Goal: Use online tool/utility: Utilize a website feature to perform a specific function

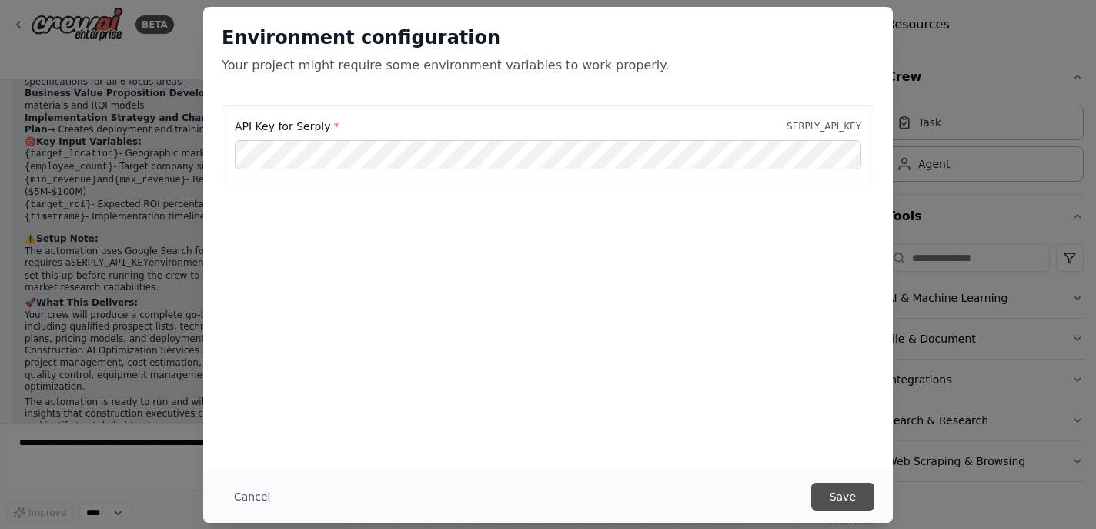
click at [827, 491] on button "Save" at bounding box center [842, 497] width 63 height 28
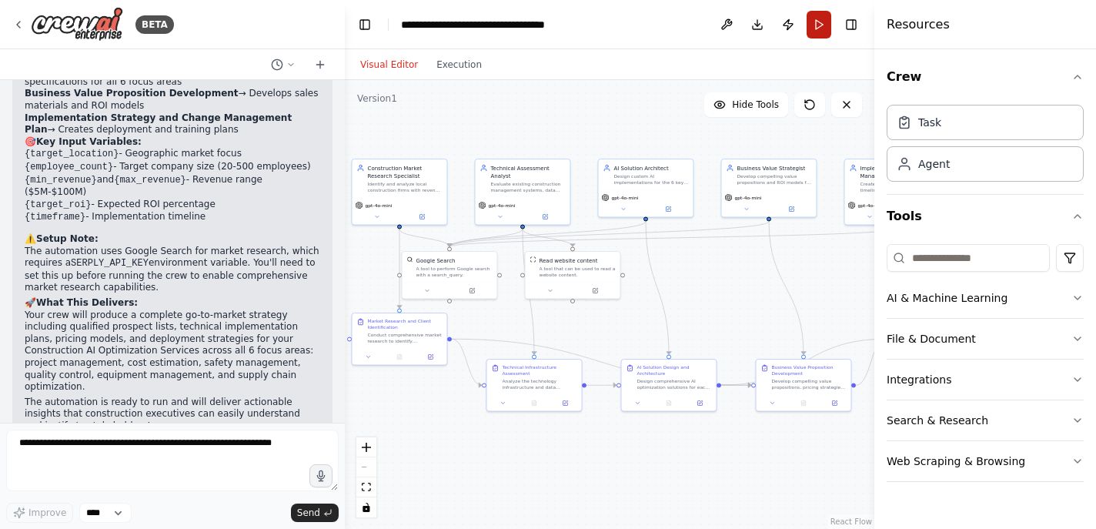
click at [820, 32] on button "Run" at bounding box center [819, 25] width 25 height 28
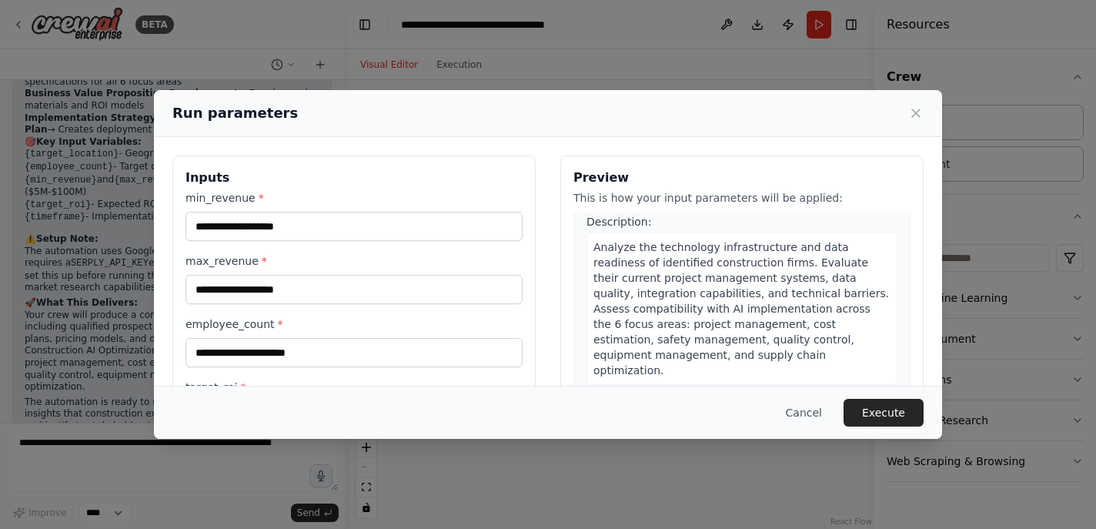
scroll to position [442, 0]
click at [349, 223] on input "min_revenue *" at bounding box center [354, 226] width 337 height 29
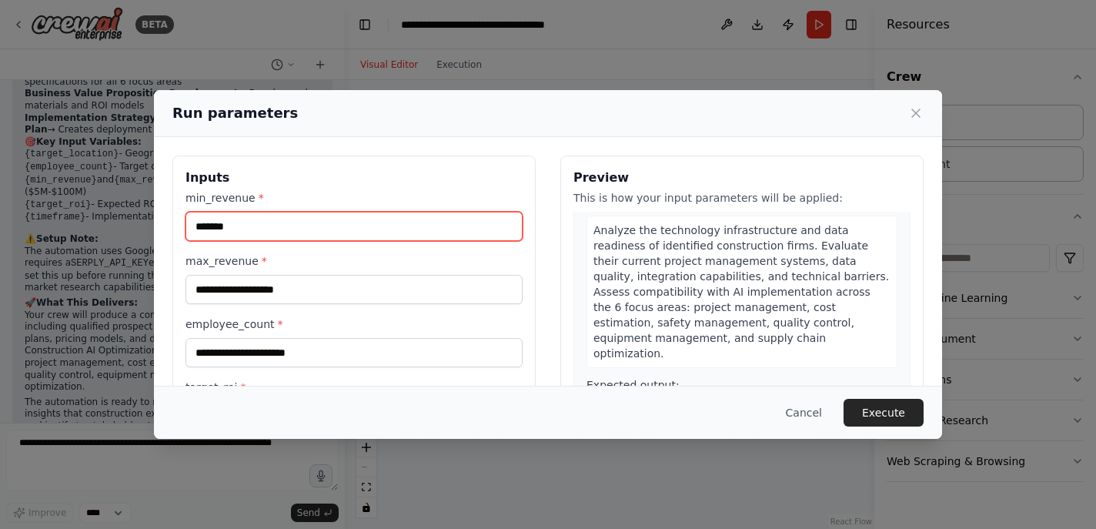
type input "*******"
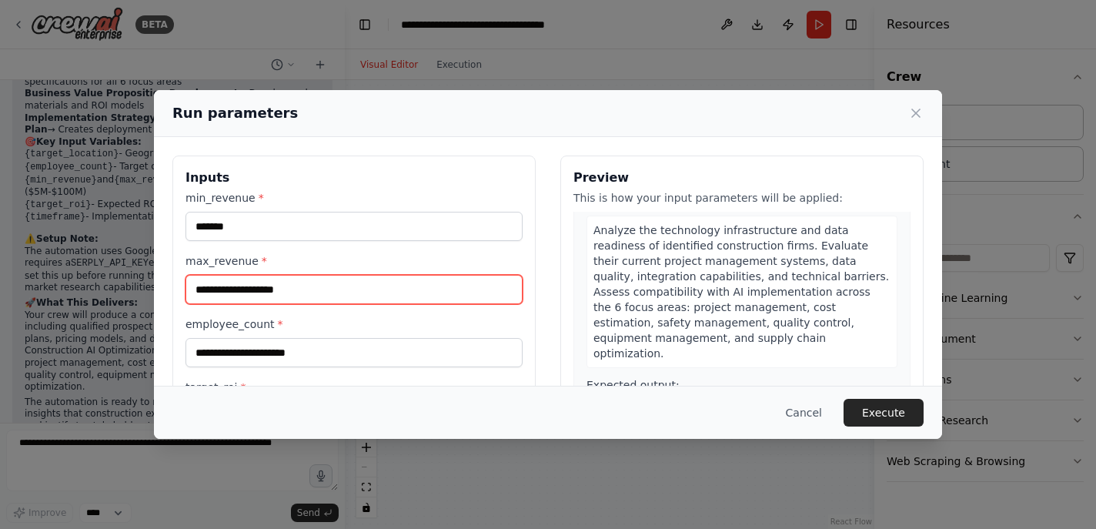
click at [338, 286] on input "max_revenue *" at bounding box center [354, 289] width 337 height 29
type input "*********"
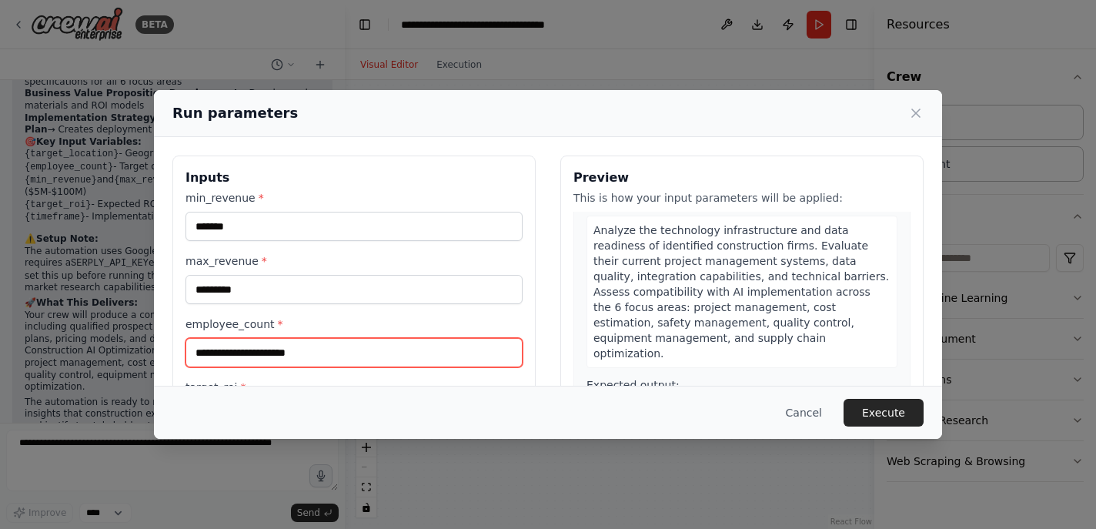
click at [309, 355] on input "employee_count *" at bounding box center [354, 352] width 337 height 29
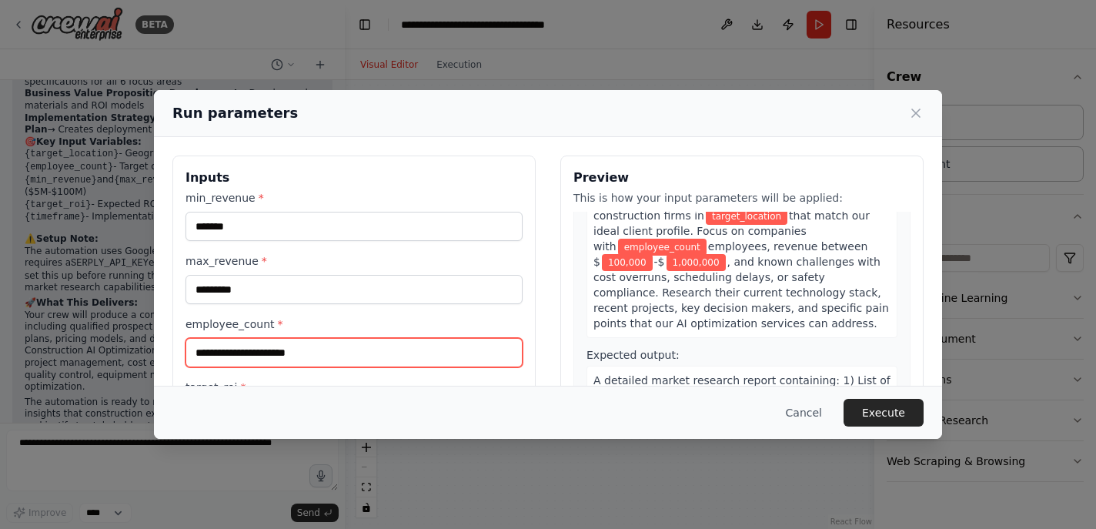
scroll to position [0, 0]
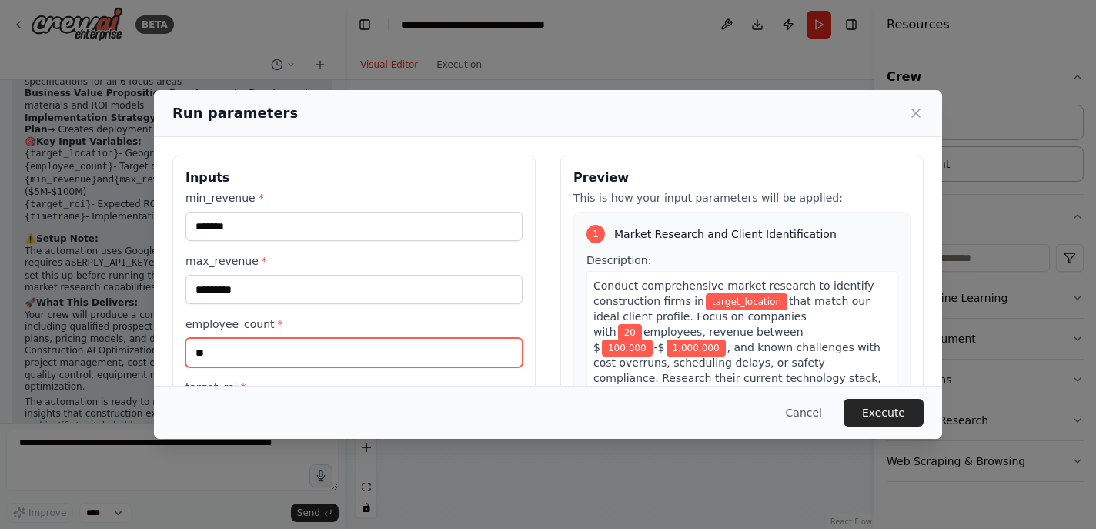
type input "*"
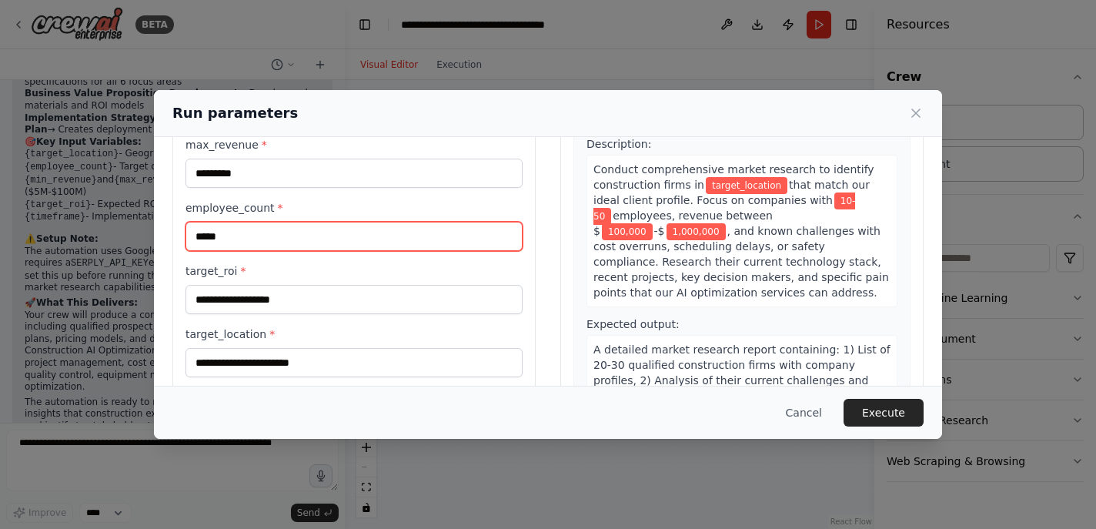
scroll to position [125, 0]
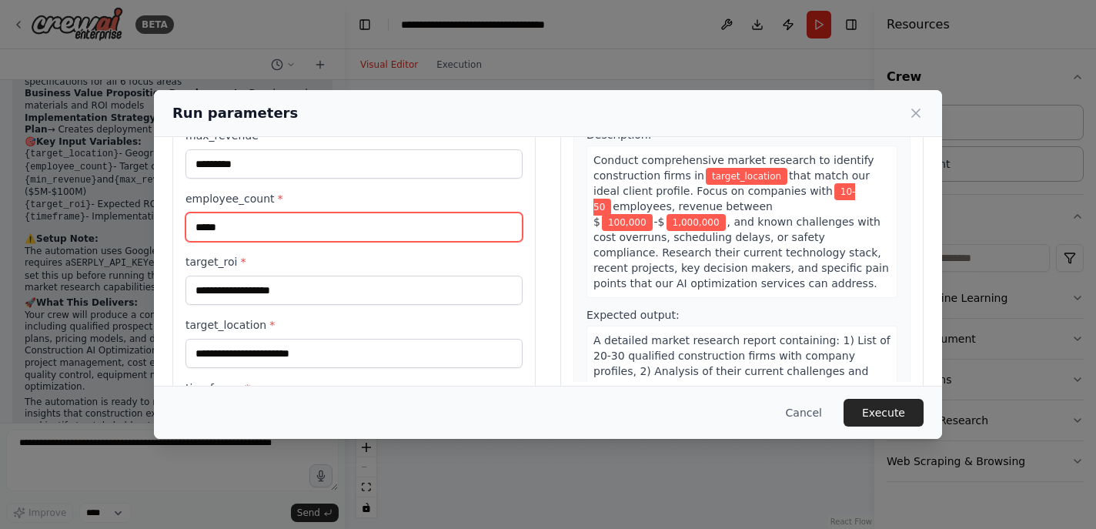
type input "*****"
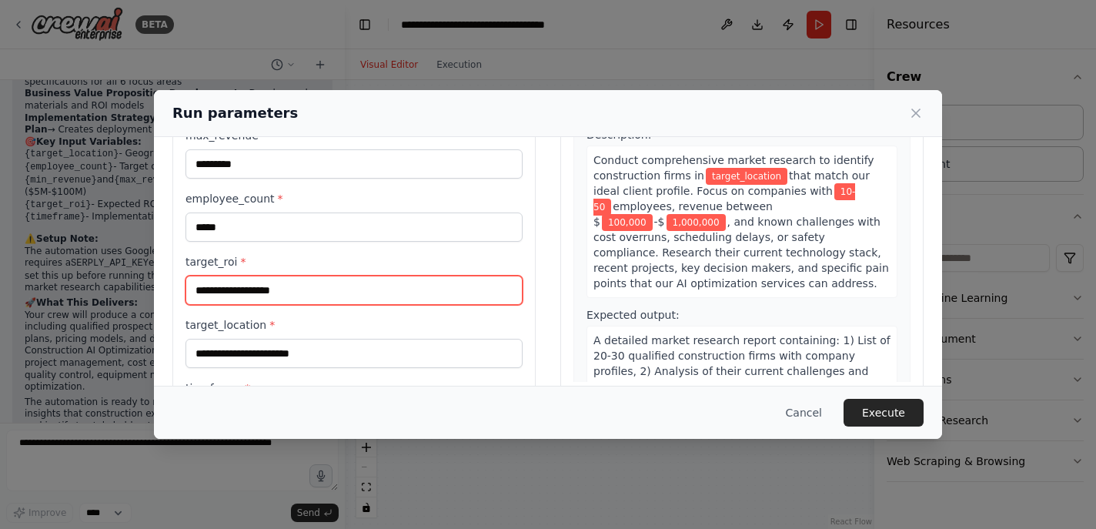
click at [431, 293] on input "target_roi *" at bounding box center [354, 290] width 337 height 29
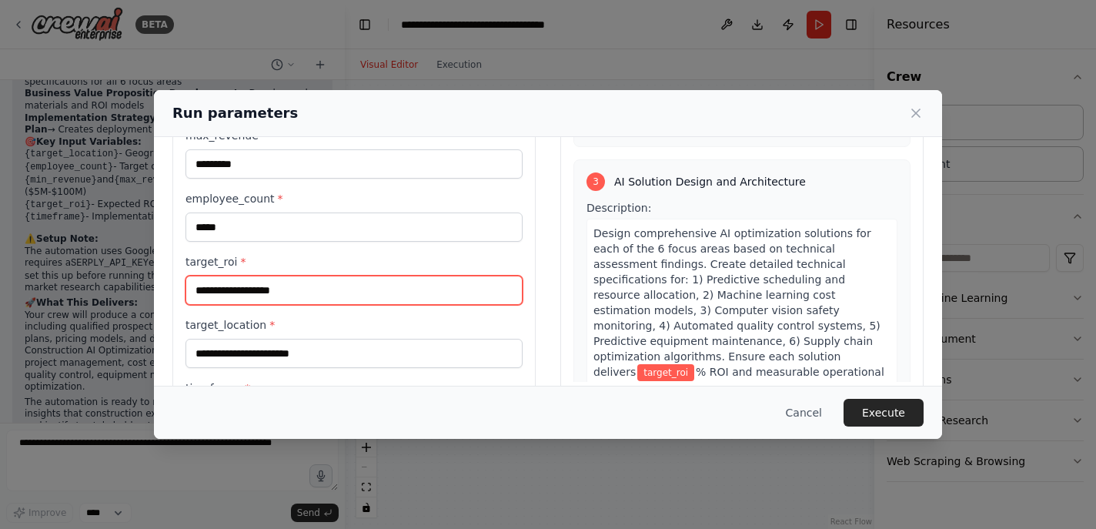
scroll to position [697, 0]
type input "**"
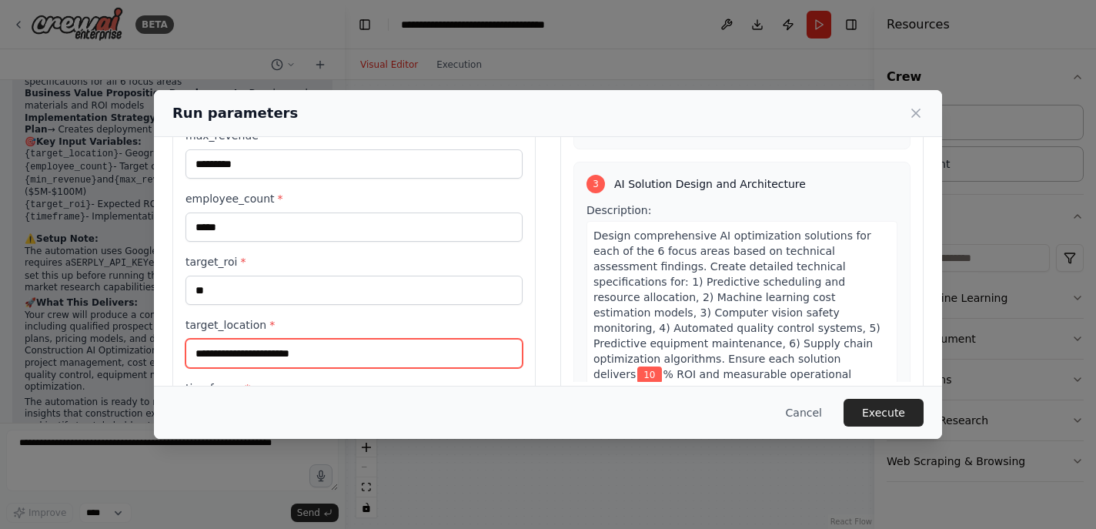
click at [453, 356] on input "target_location *" at bounding box center [354, 353] width 337 height 29
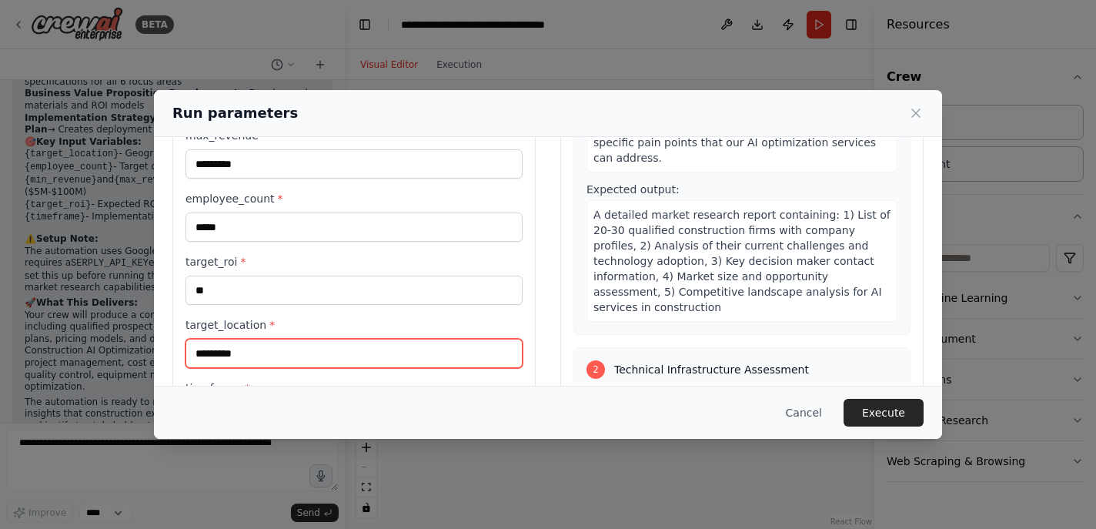
scroll to position [202, 0]
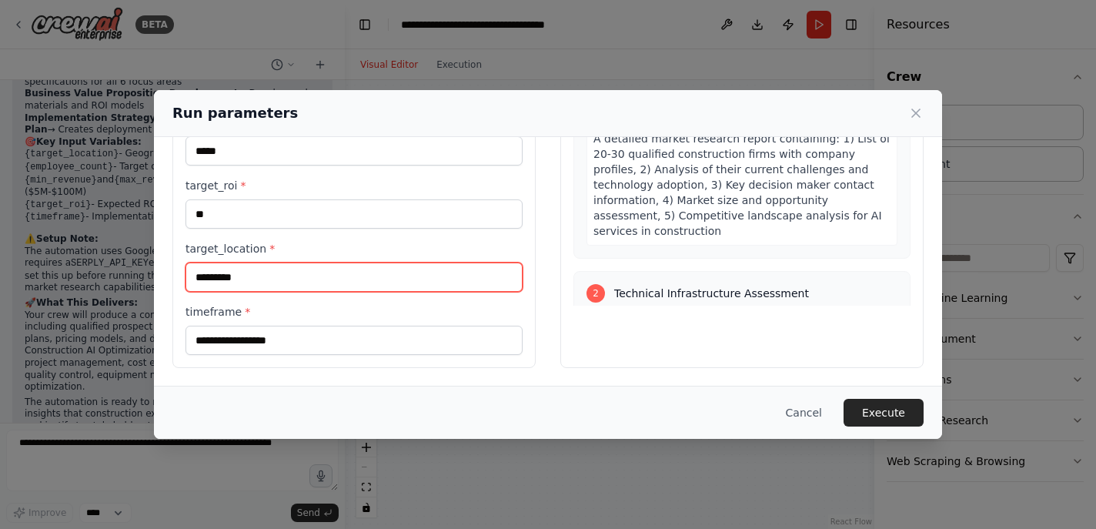
type input "*********"
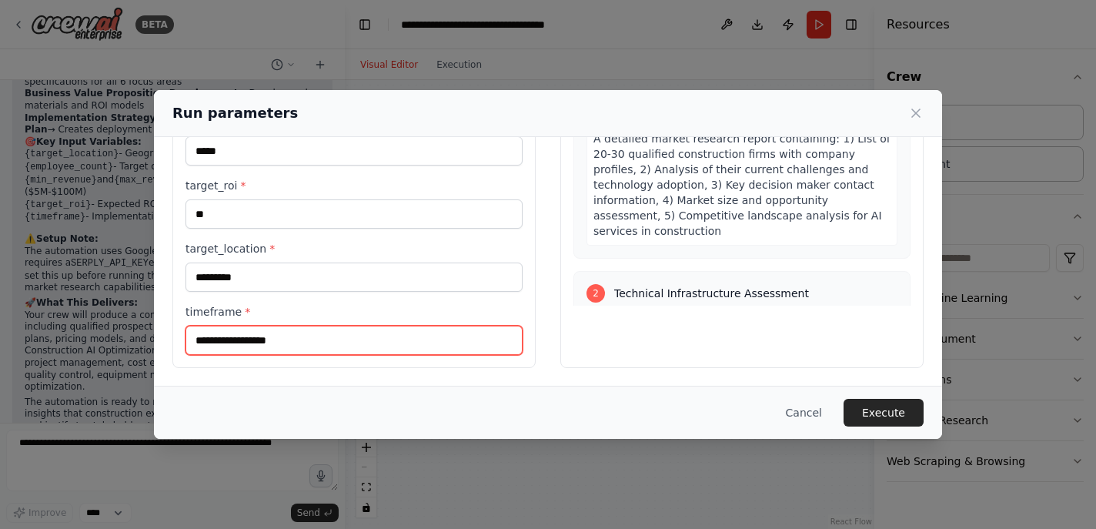
click at [349, 346] on input "timeframe *" at bounding box center [354, 340] width 337 height 29
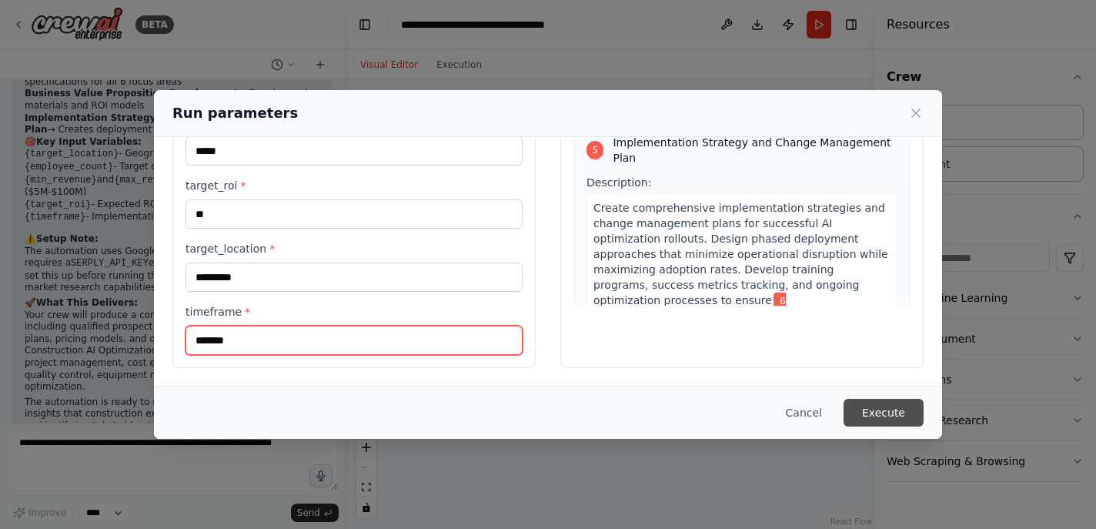
type input "*******"
click at [896, 410] on button "Execute" at bounding box center [884, 413] width 80 height 28
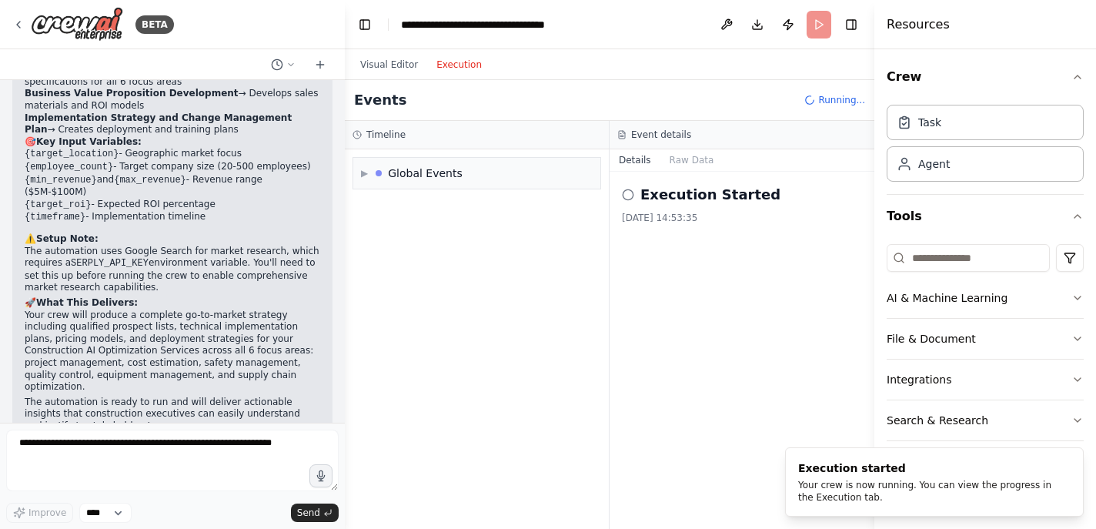
click at [466, 66] on button "Execution" at bounding box center [459, 64] width 64 height 18
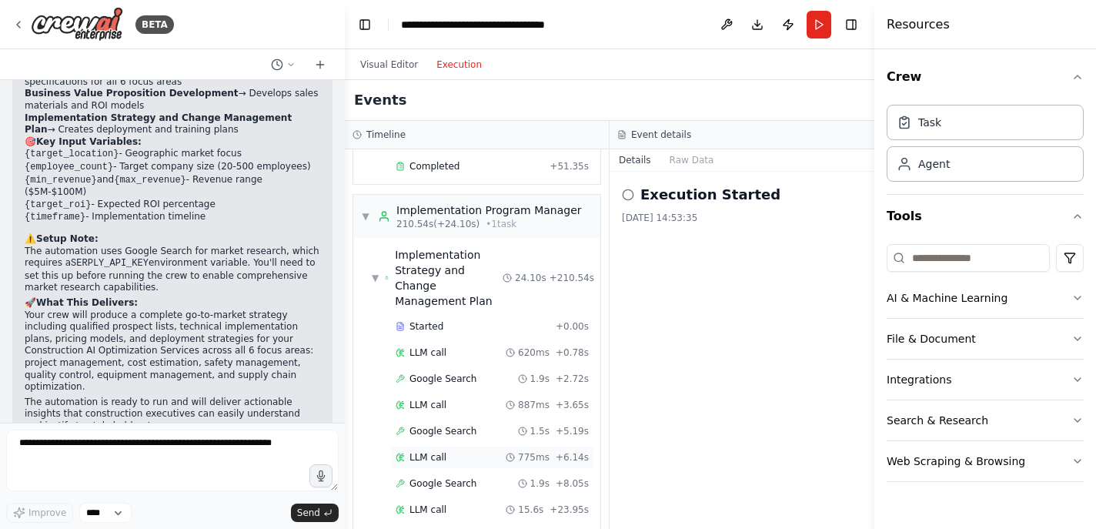
scroll to position [2793, 0]
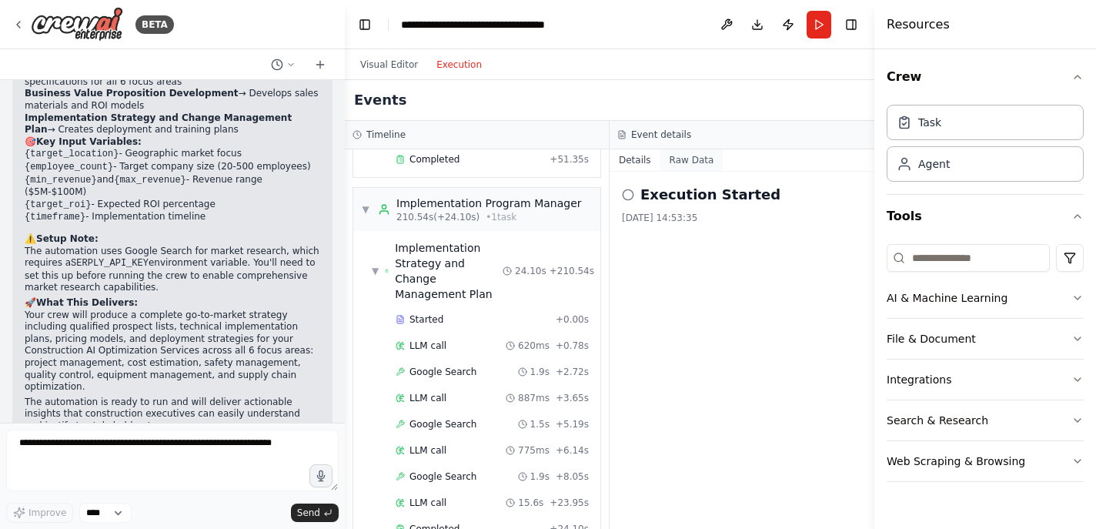
click at [695, 162] on button "Raw Data" at bounding box center [691, 160] width 63 height 22
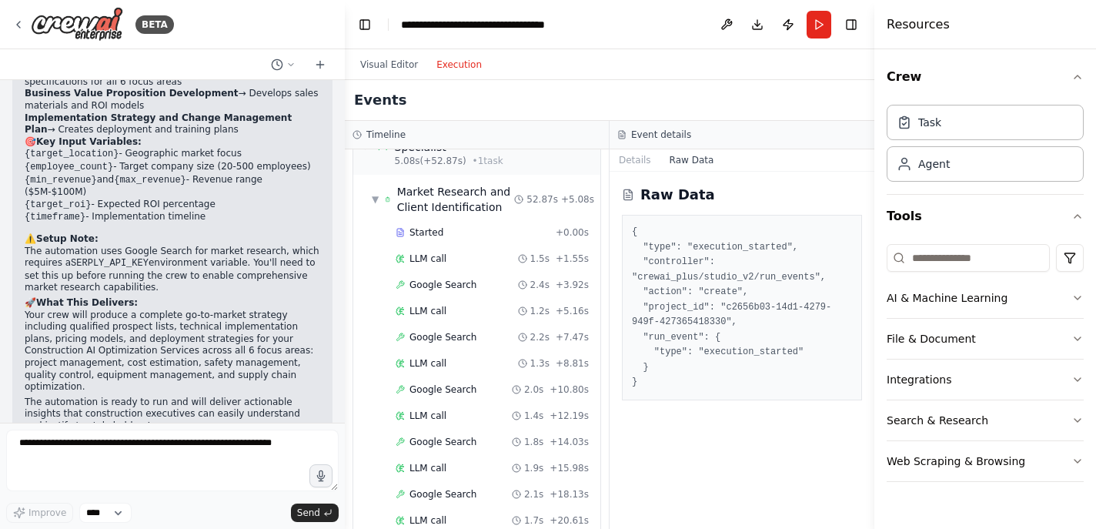
scroll to position [83, 0]
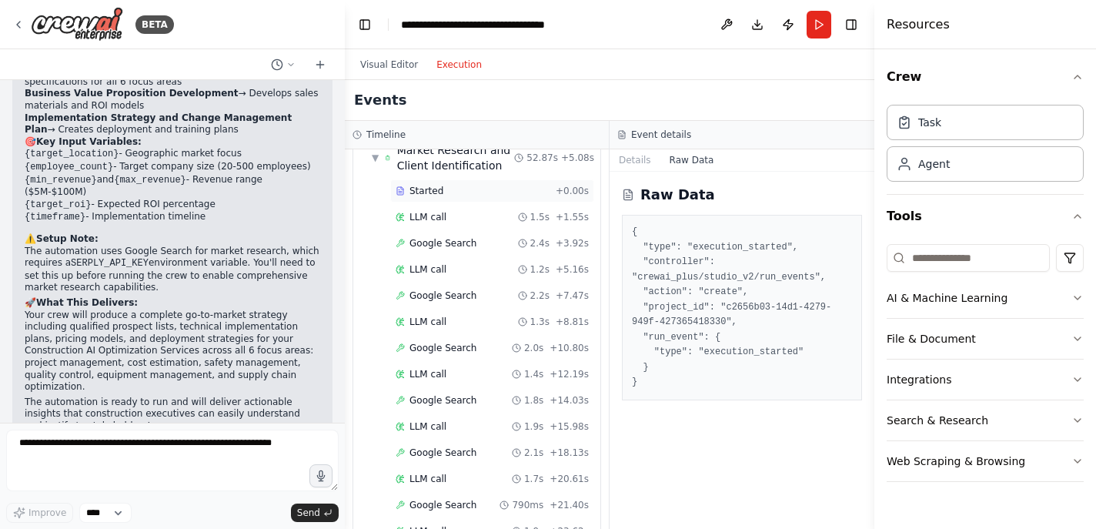
click at [436, 193] on span "Started" at bounding box center [427, 191] width 34 height 12
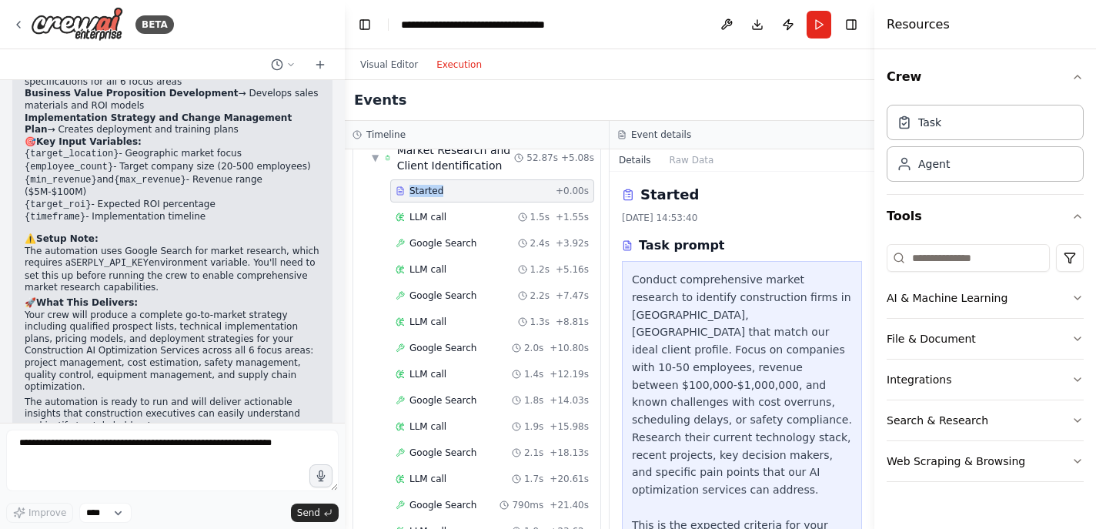
click at [436, 193] on span "Started" at bounding box center [427, 191] width 34 height 12
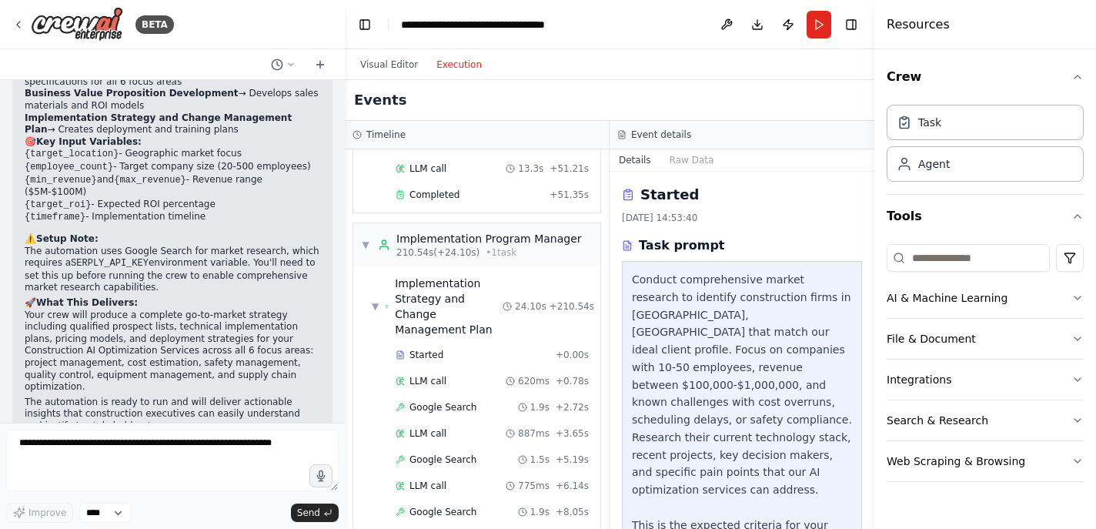
scroll to position [2793, 0]
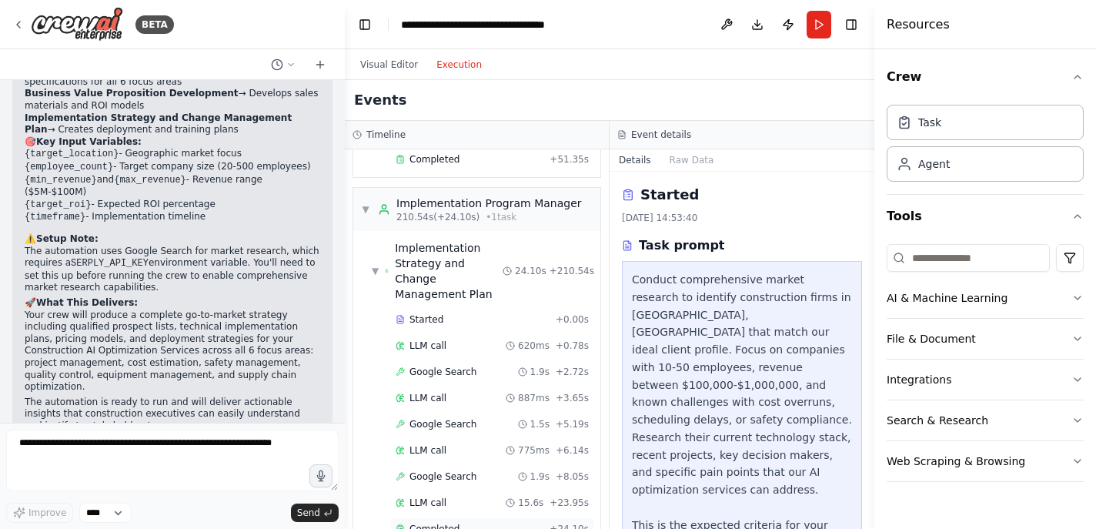
click at [464, 523] on div "Completed" at bounding box center [470, 529] width 148 height 12
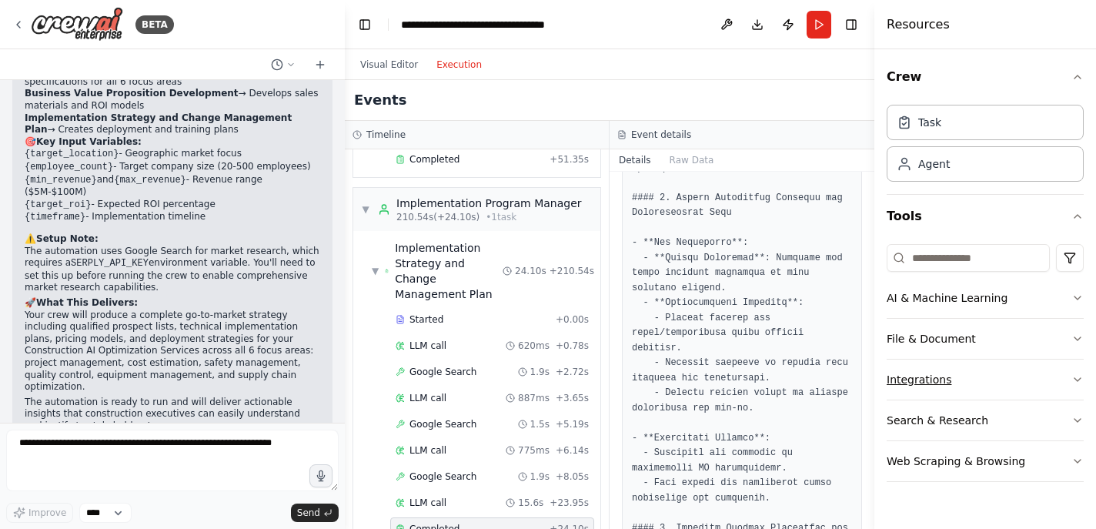
click at [1028, 388] on button "Integrations" at bounding box center [985, 379] width 197 height 40
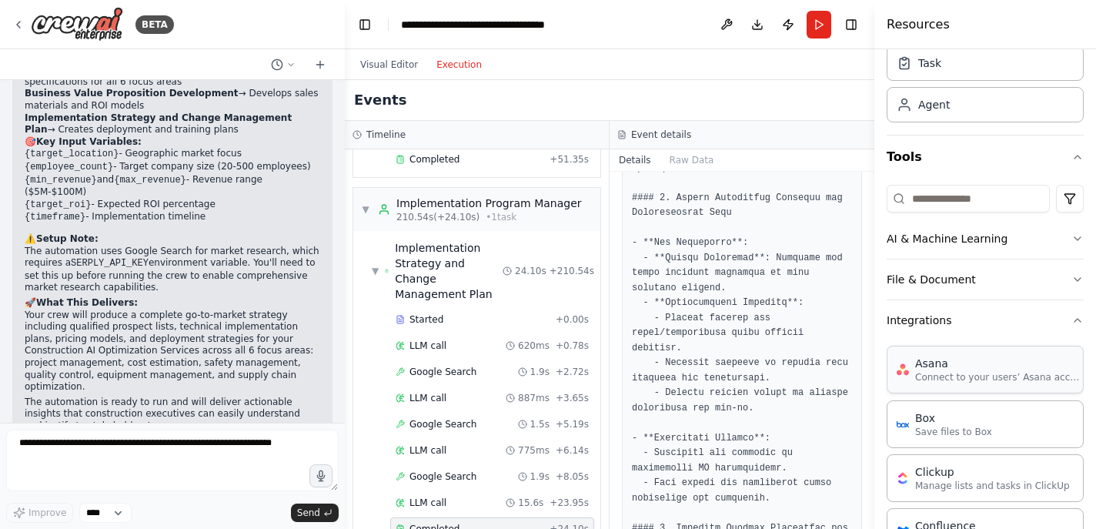
scroll to position [97, 0]
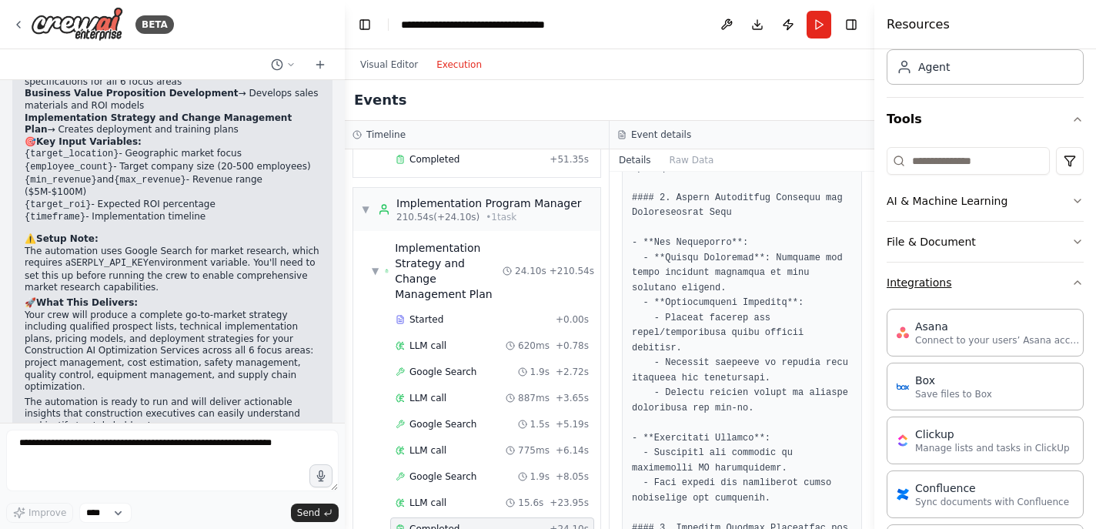
click at [1033, 279] on button "Integrations" at bounding box center [985, 282] width 197 height 40
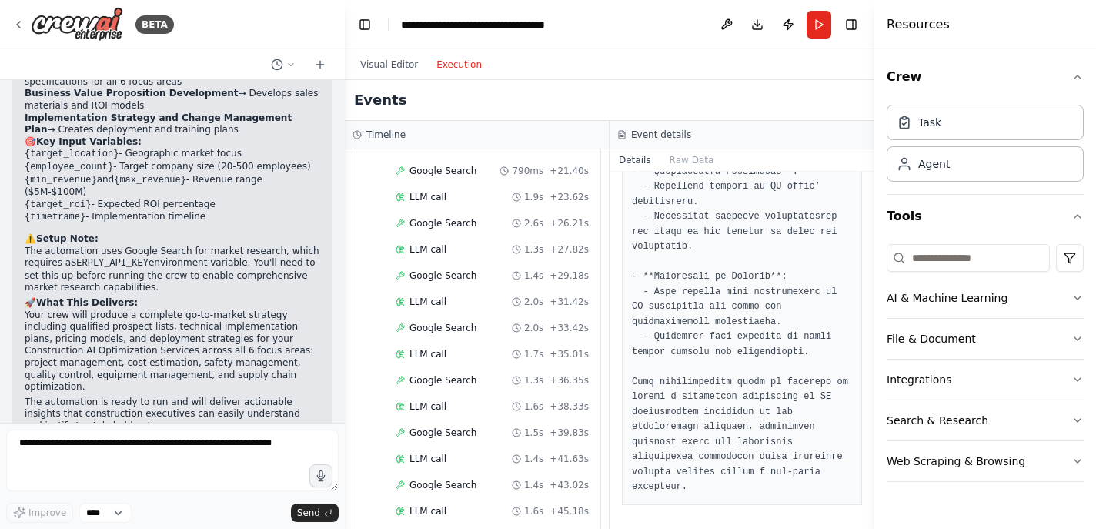
scroll to position [0, 0]
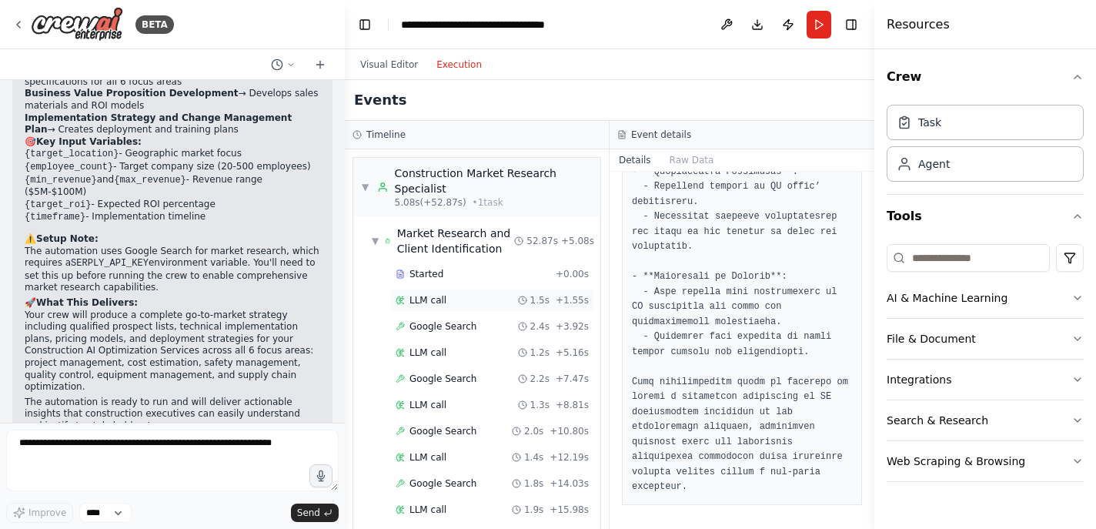
click at [417, 294] on span "LLM call" at bounding box center [428, 300] width 37 height 12
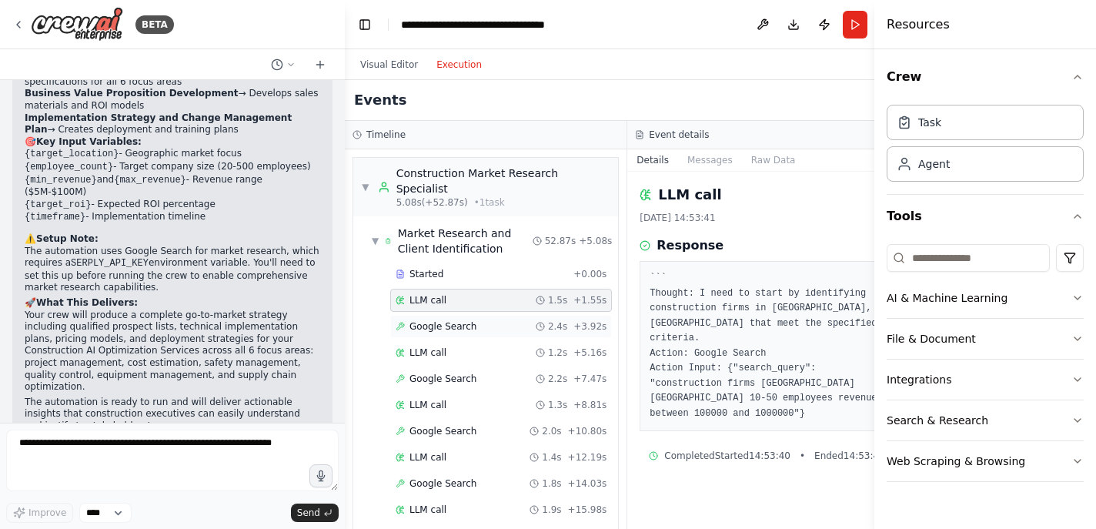
click at [448, 331] on span "Google Search" at bounding box center [443, 326] width 67 height 12
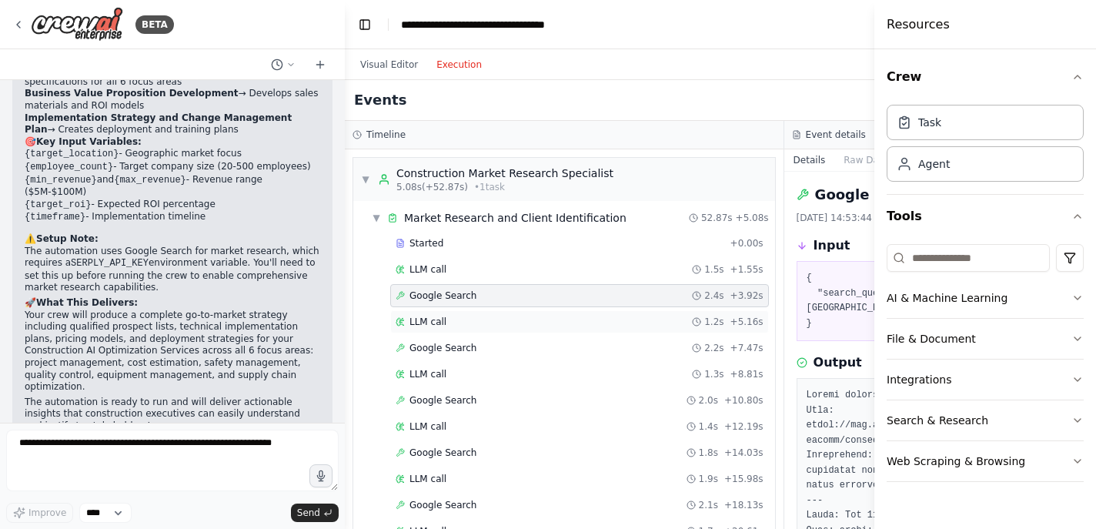
click at [546, 316] on div "LLM call 1.2s + 5.16s" at bounding box center [580, 322] width 368 height 12
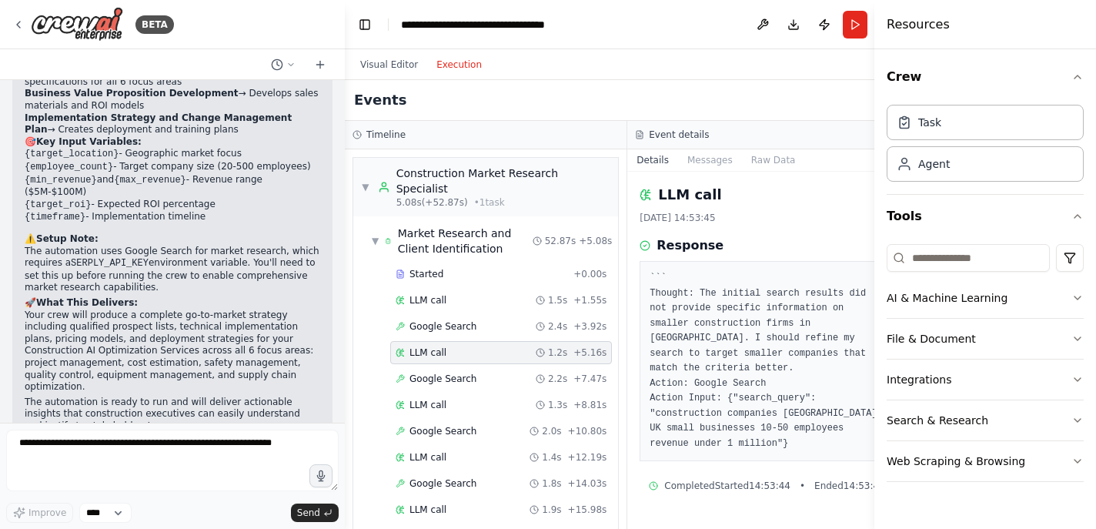
scroll to position [3, 0]
click at [474, 385] on div "Google Search 2.2s + 7.47s" at bounding box center [501, 378] width 222 height 23
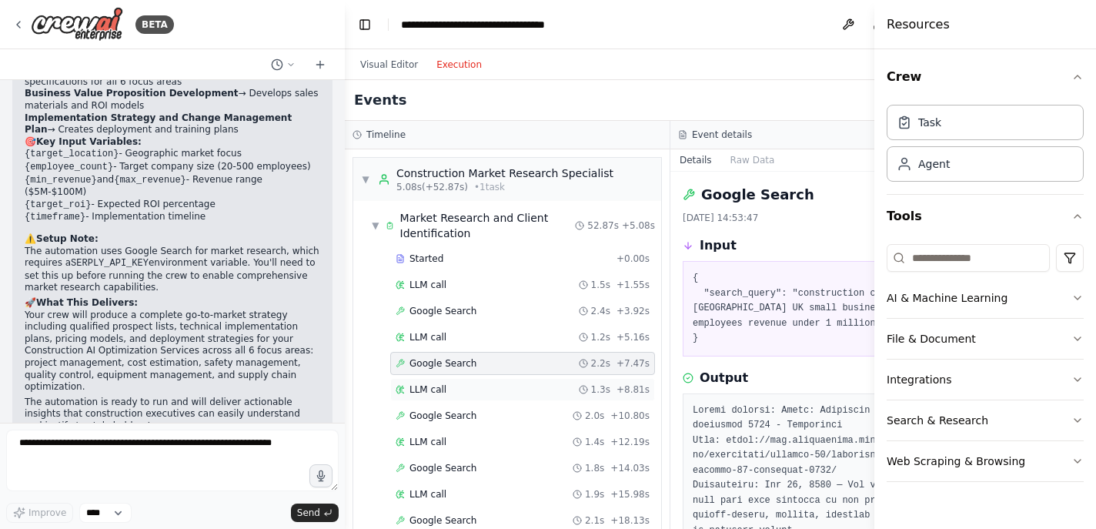
click at [510, 393] on div "LLM call 1.3s + 8.81s" at bounding box center [523, 389] width 254 height 12
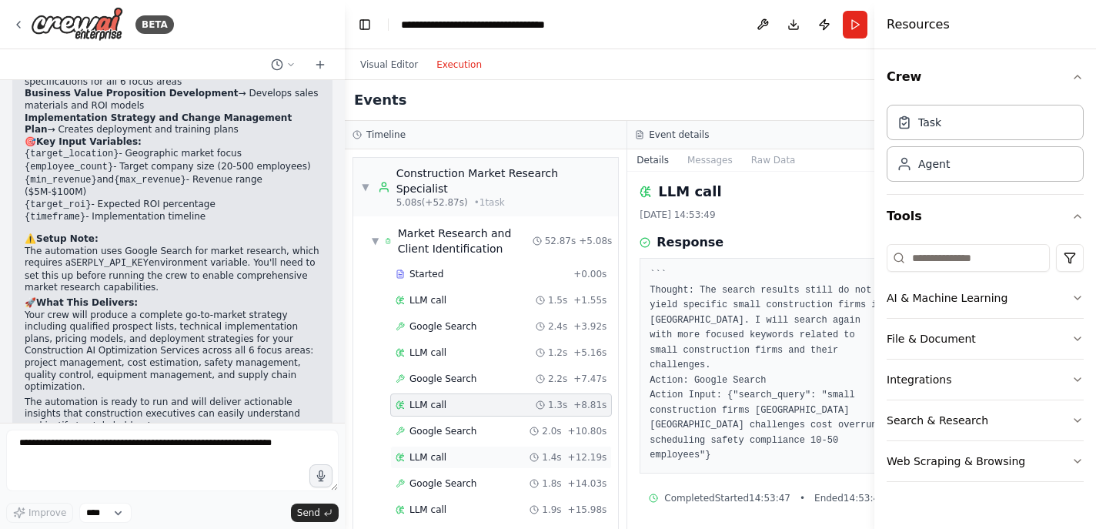
click at [480, 456] on div "LLM call 1.4s + 12.19s" at bounding box center [501, 457] width 211 height 12
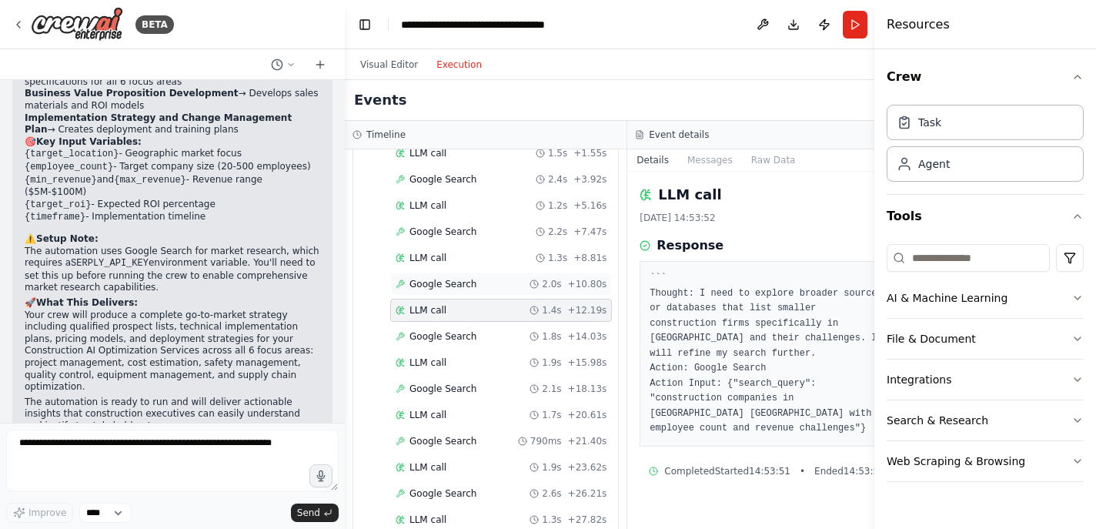
scroll to position [155, 0]
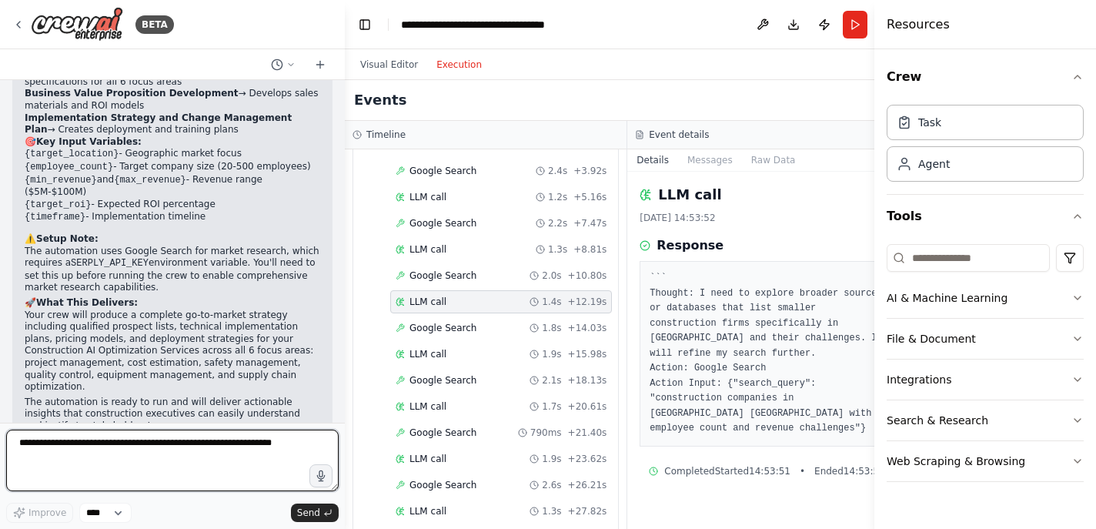
click at [216, 443] on textarea at bounding box center [172, 461] width 333 height 62
paste textarea "**********"
type textarea "**********"
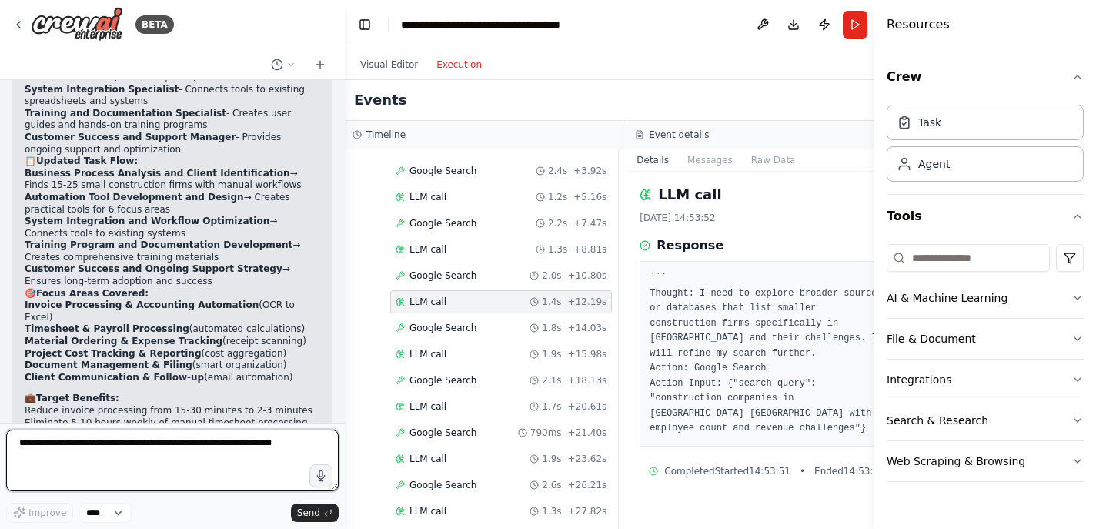
scroll to position [5908, 0]
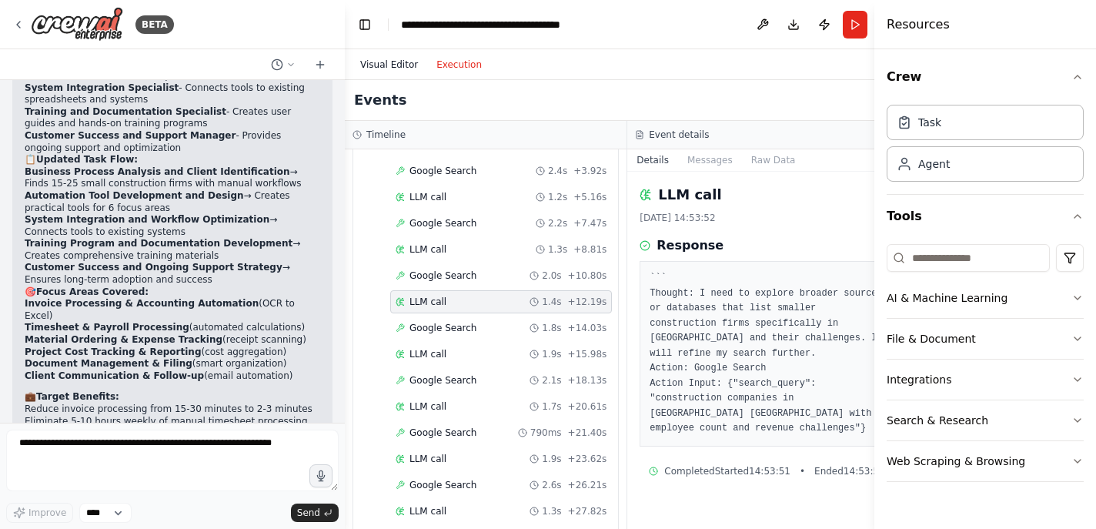
click at [393, 67] on button "Visual Editor" at bounding box center [389, 64] width 76 height 18
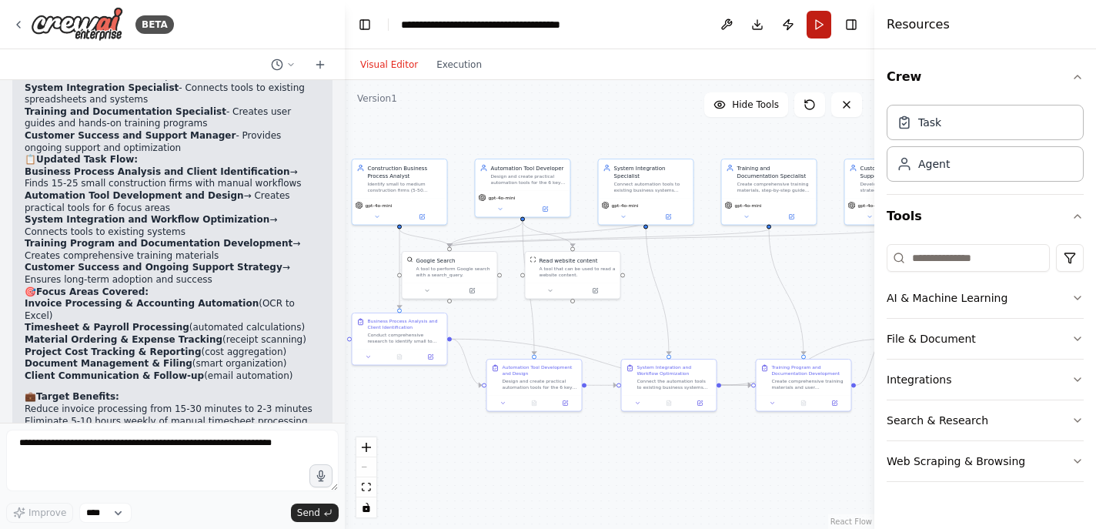
click at [811, 27] on button "Run" at bounding box center [819, 25] width 25 height 28
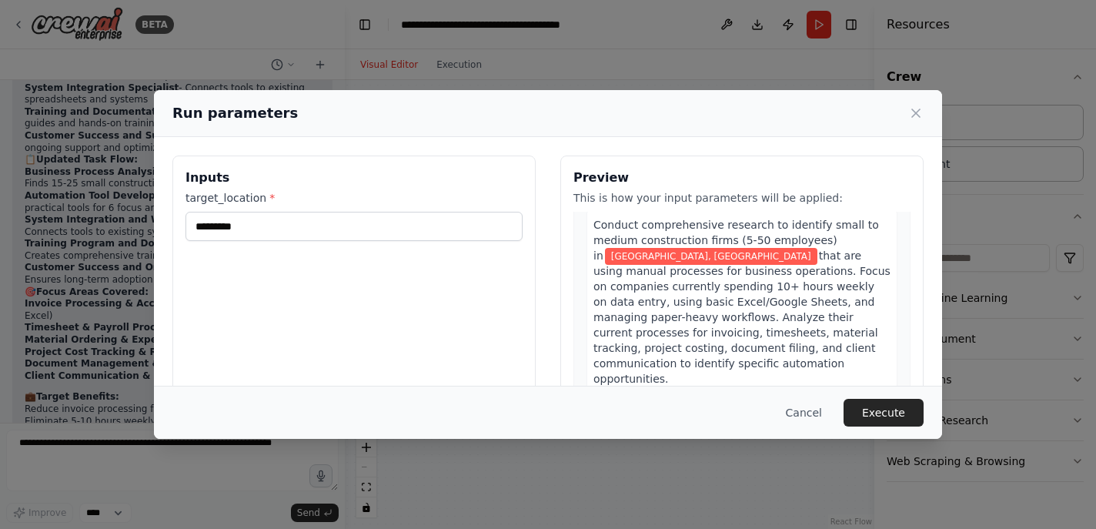
scroll to position [0, 0]
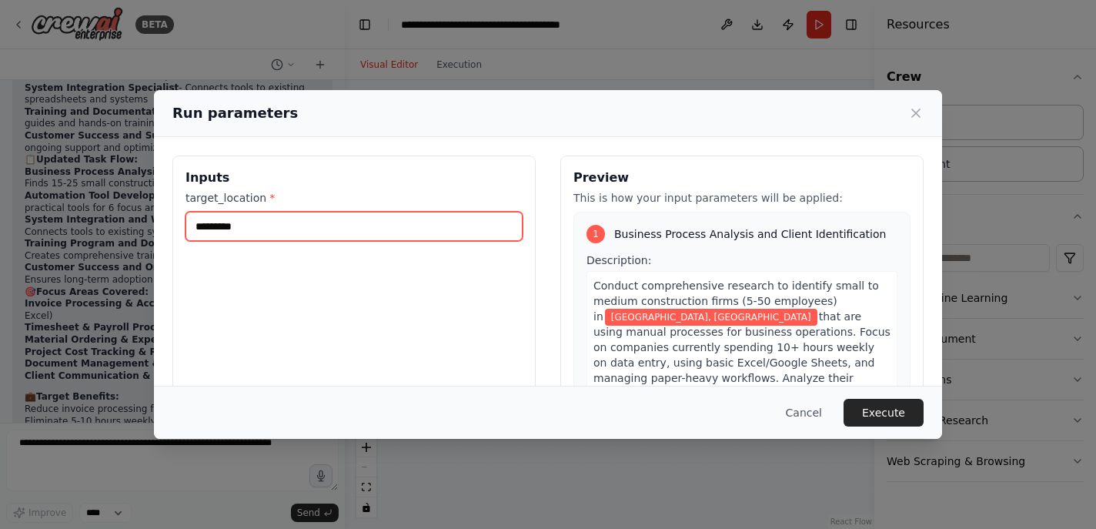
drag, startPoint x: 300, startPoint y: 229, endPoint x: 125, endPoint y: 227, distance: 175.5
click at [125, 227] on div "Run parameters Inputs target_location * ********* Preview This is how your inpu…" at bounding box center [548, 264] width 1096 height 529
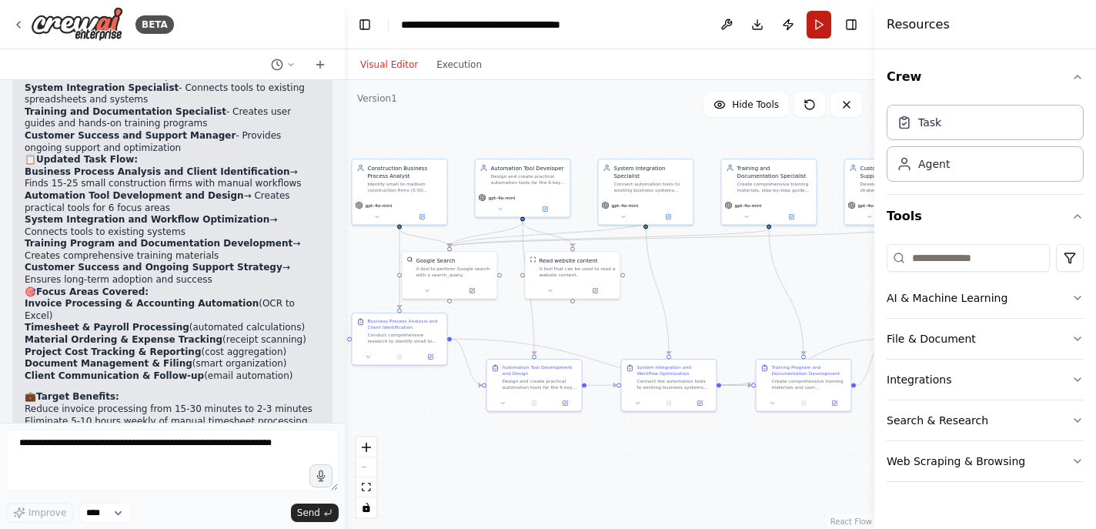
click at [814, 33] on button "Run" at bounding box center [819, 25] width 25 height 28
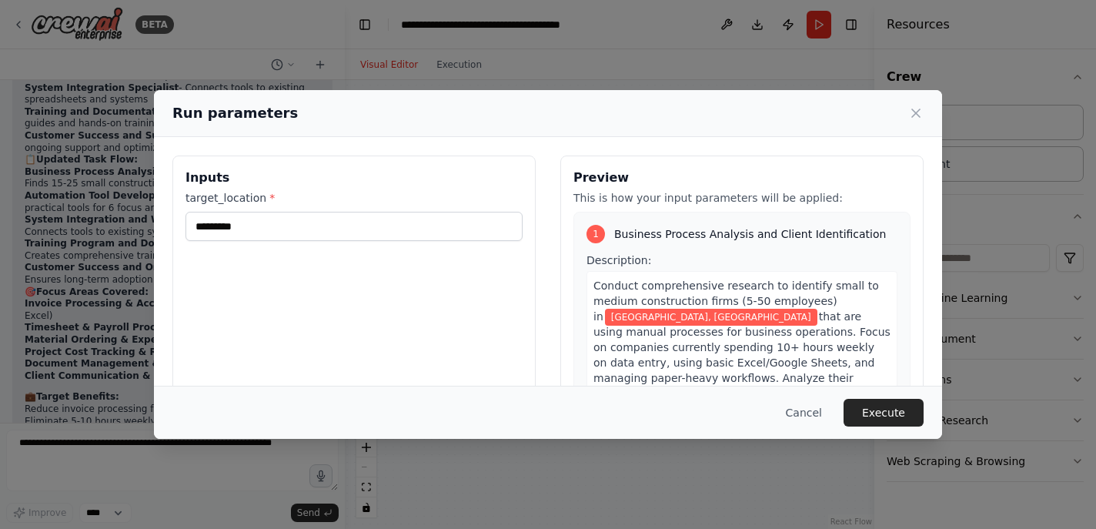
click at [362, 211] on div "target_location * *********" at bounding box center [354, 215] width 337 height 51
click at [357, 235] on input "*********" at bounding box center [354, 226] width 337 height 29
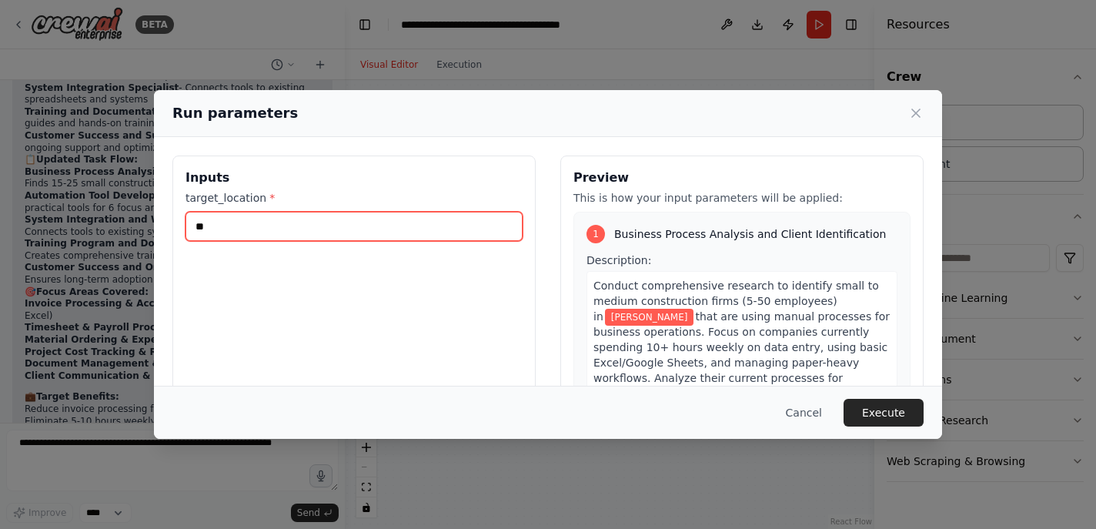
type input "*"
type input "*******"
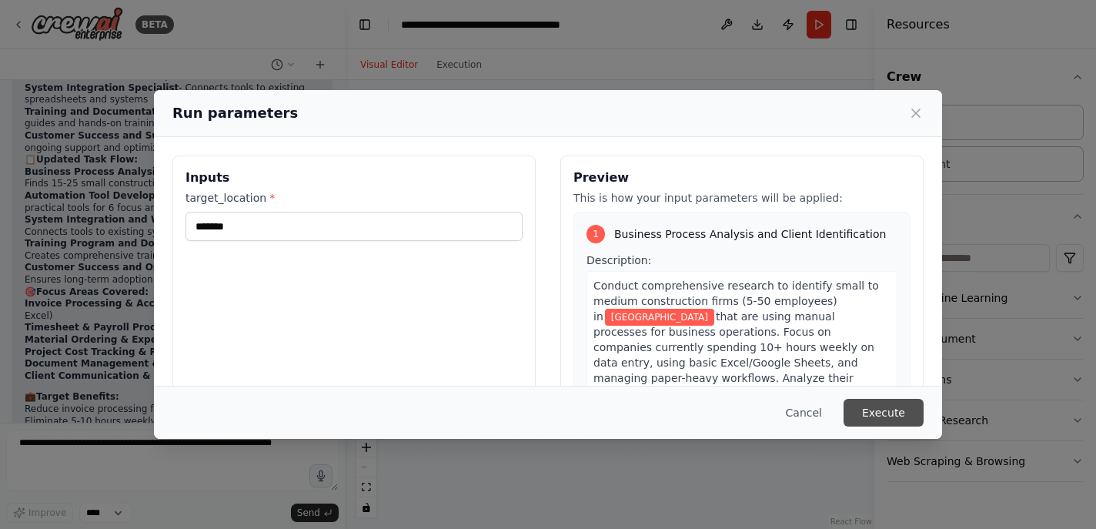
click at [871, 416] on button "Execute" at bounding box center [884, 413] width 80 height 28
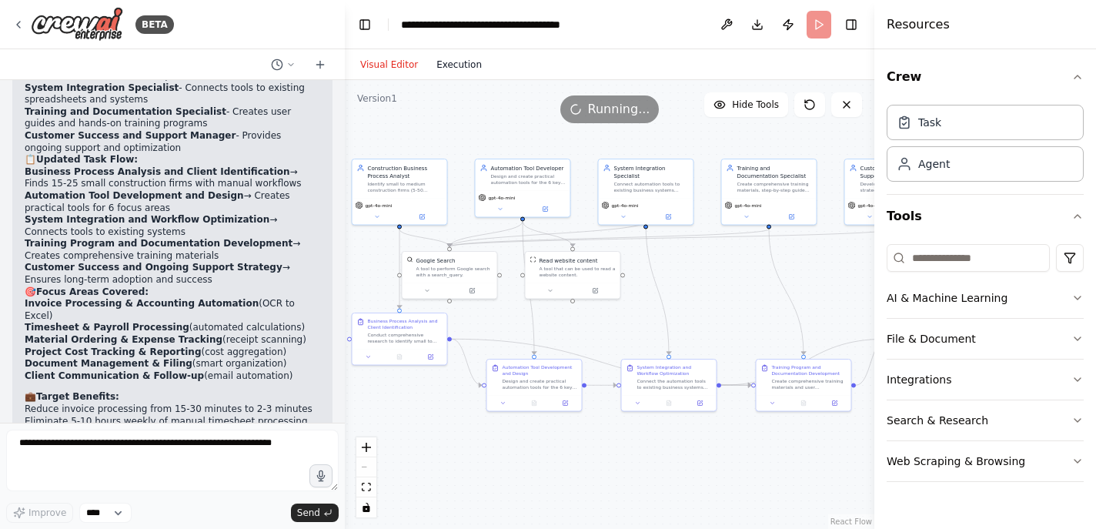
click at [460, 67] on button "Execution" at bounding box center [459, 64] width 64 height 18
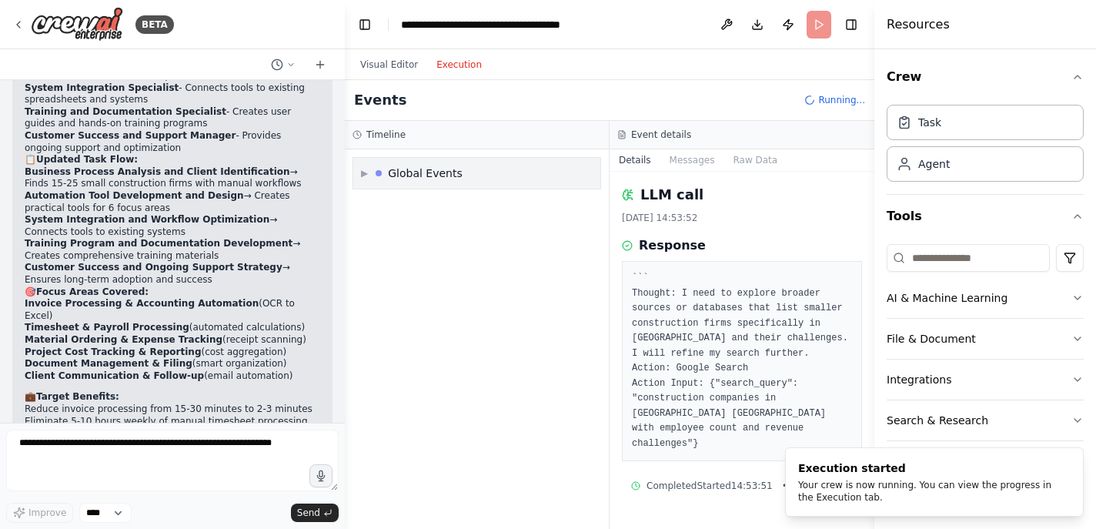
click at [519, 179] on div "▶ Global Events" at bounding box center [476, 173] width 247 height 31
click at [513, 174] on div "▼ Global Events" at bounding box center [476, 173] width 247 height 31
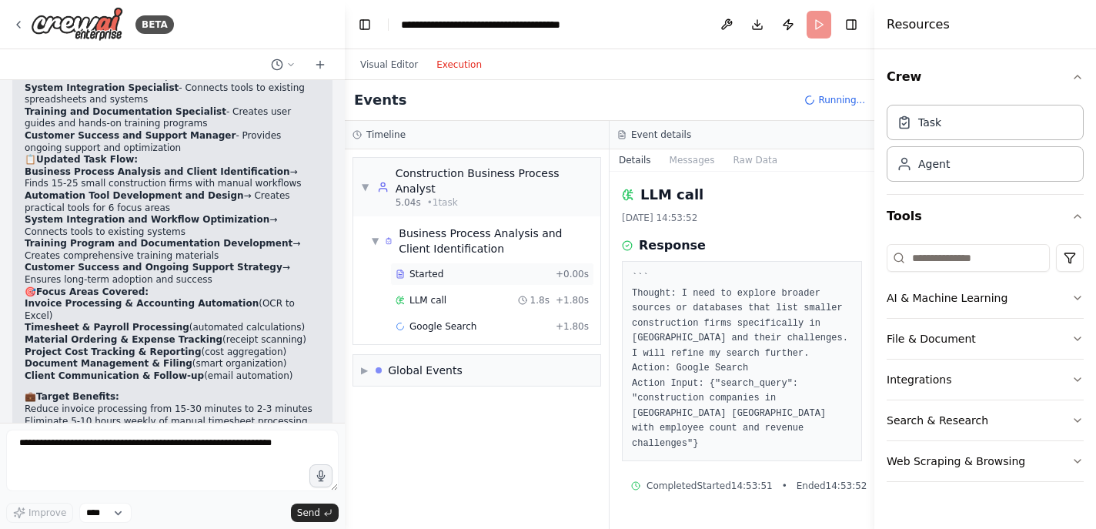
click at [511, 272] on div "Started" at bounding box center [473, 274] width 154 height 12
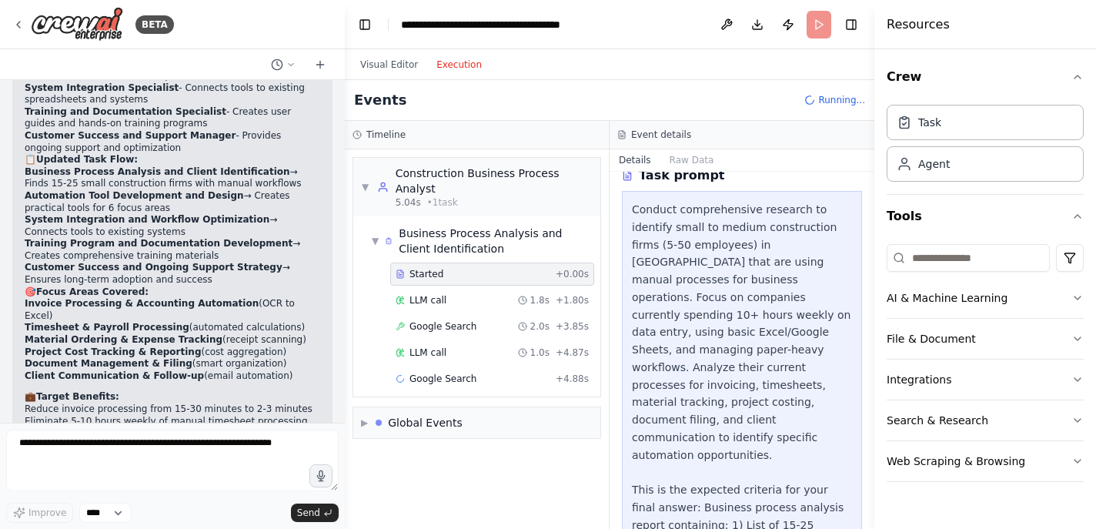
scroll to position [71, 0]
click at [463, 299] on div "LLM call 1.8s + 1.80s" at bounding box center [492, 300] width 193 height 12
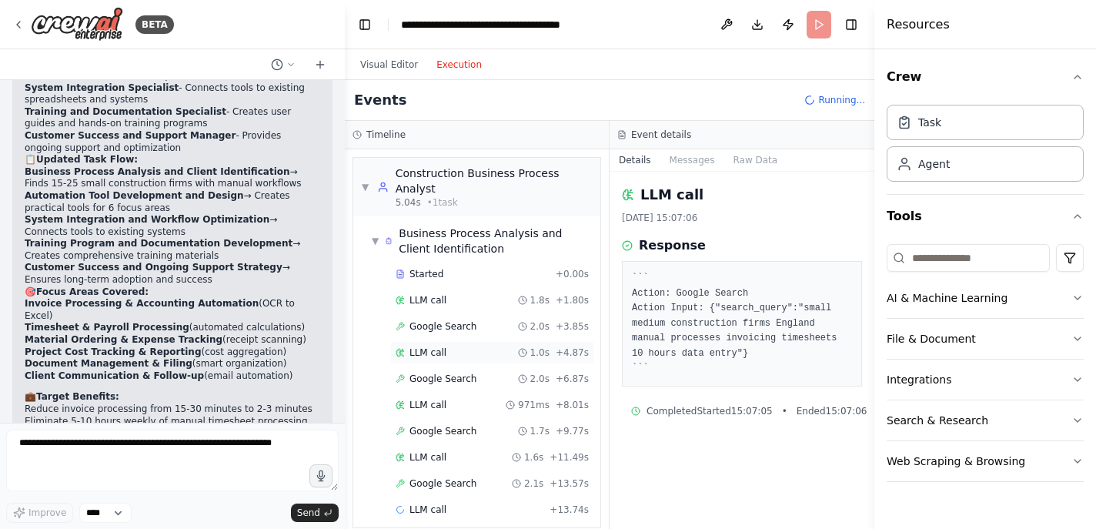
click at [456, 352] on div "LLM call 1.0s + 4.87s" at bounding box center [492, 352] width 193 height 12
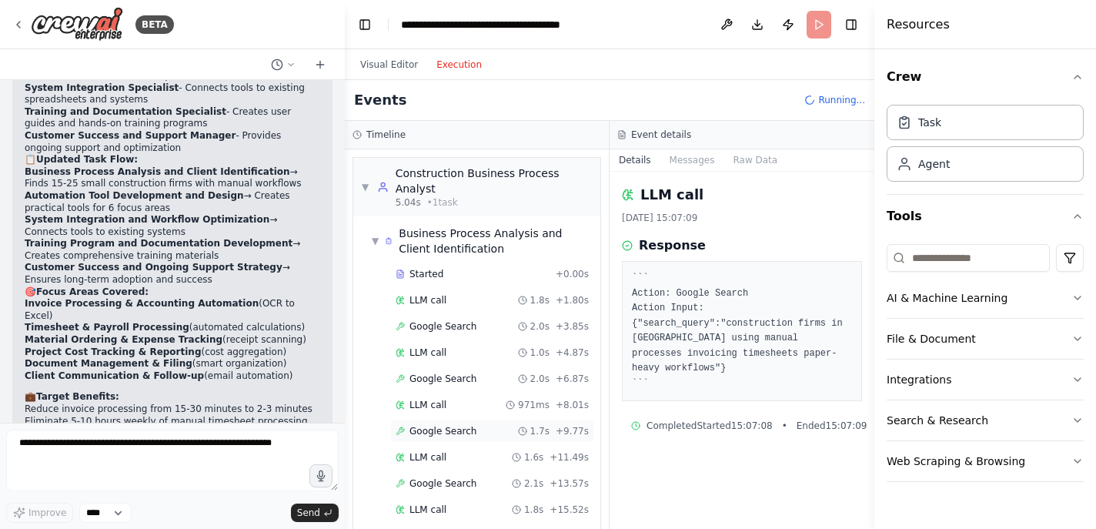
scroll to position [32, 0]
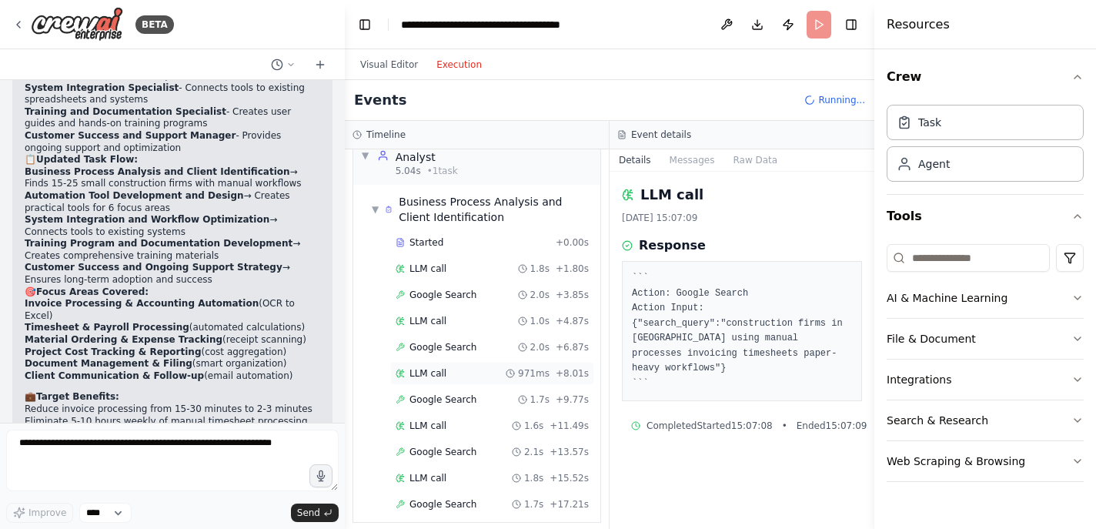
click at [482, 383] on div "LLM call 971ms + 8.01s" at bounding box center [492, 373] width 204 height 23
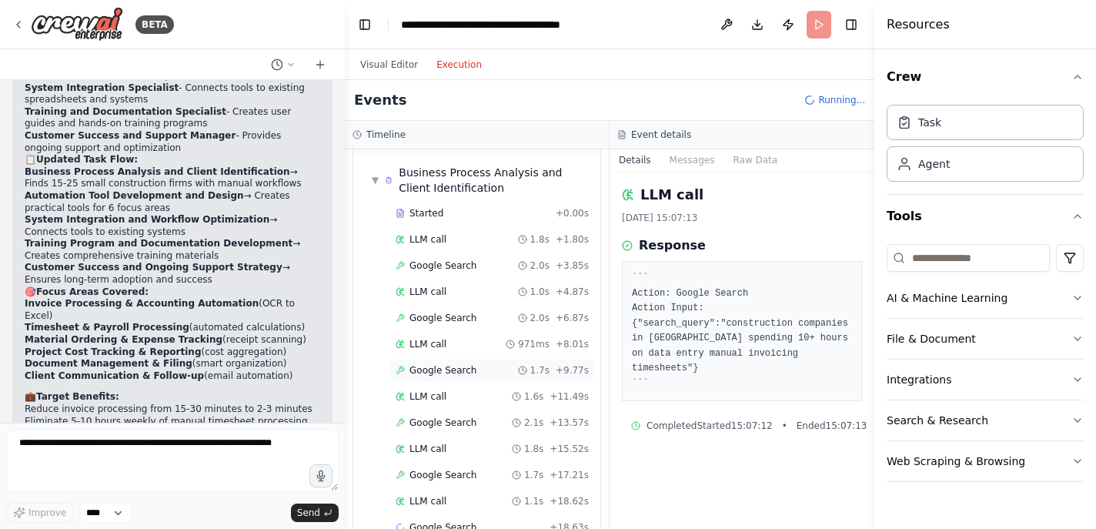
scroll to position [65, 0]
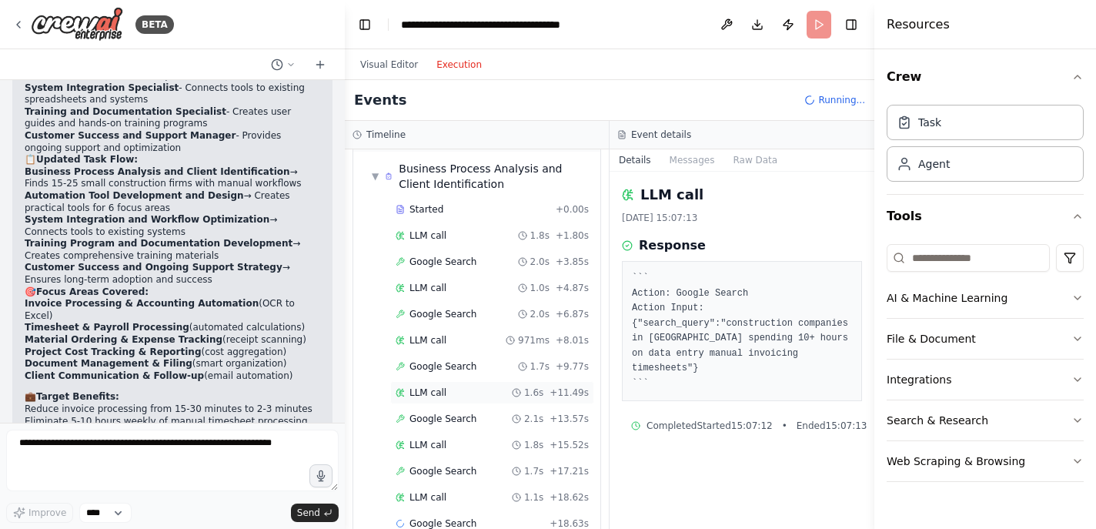
click at [480, 396] on div "LLM call 1.6s + 11.49s" at bounding box center [492, 392] width 193 height 12
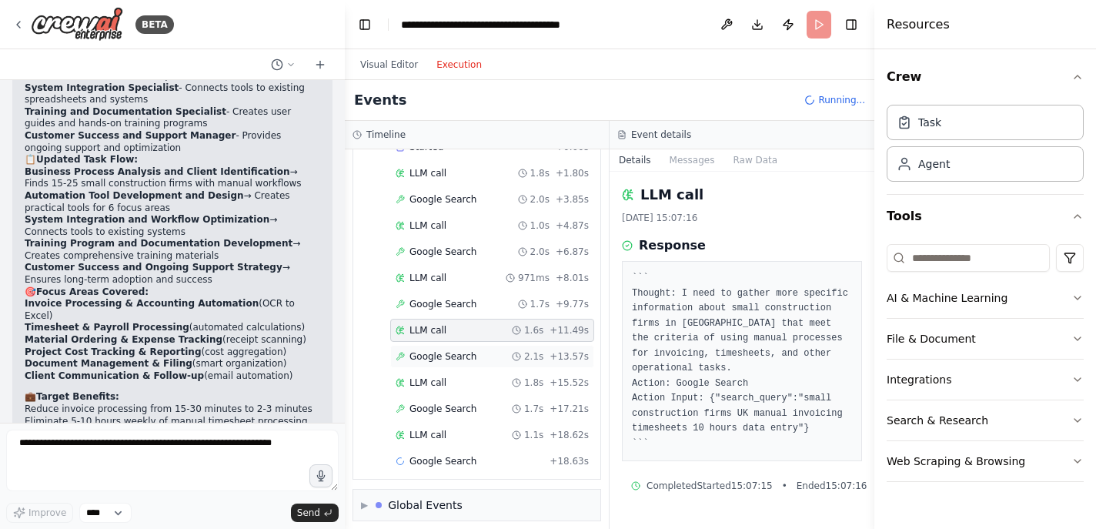
scroll to position [136, 0]
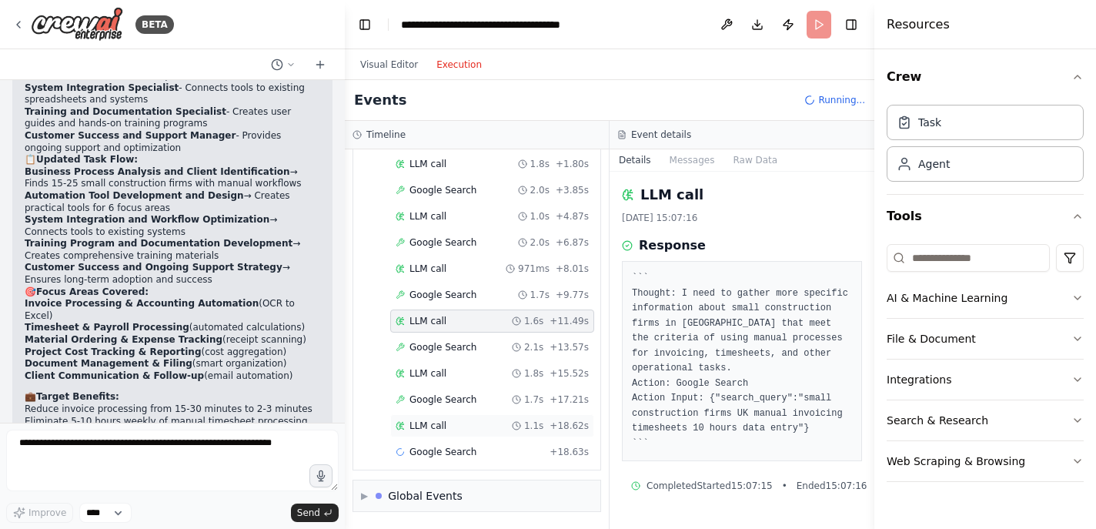
click at [466, 428] on div "LLM call 1.1s + 18.62s" at bounding box center [492, 426] width 193 height 12
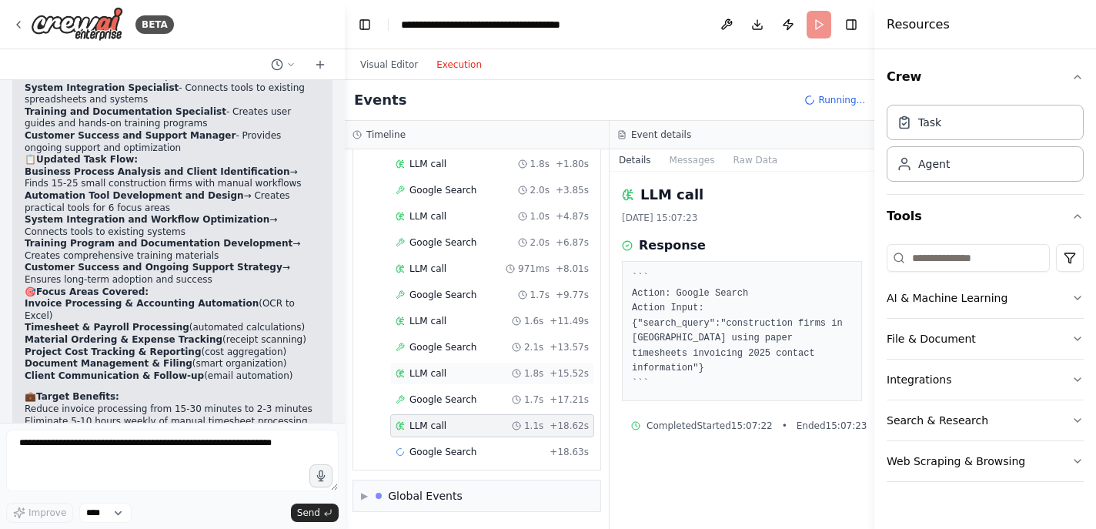
click at [463, 379] on div "LLM call 1.8s + 15.52s" at bounding box center [492, 373] width 204 height 23
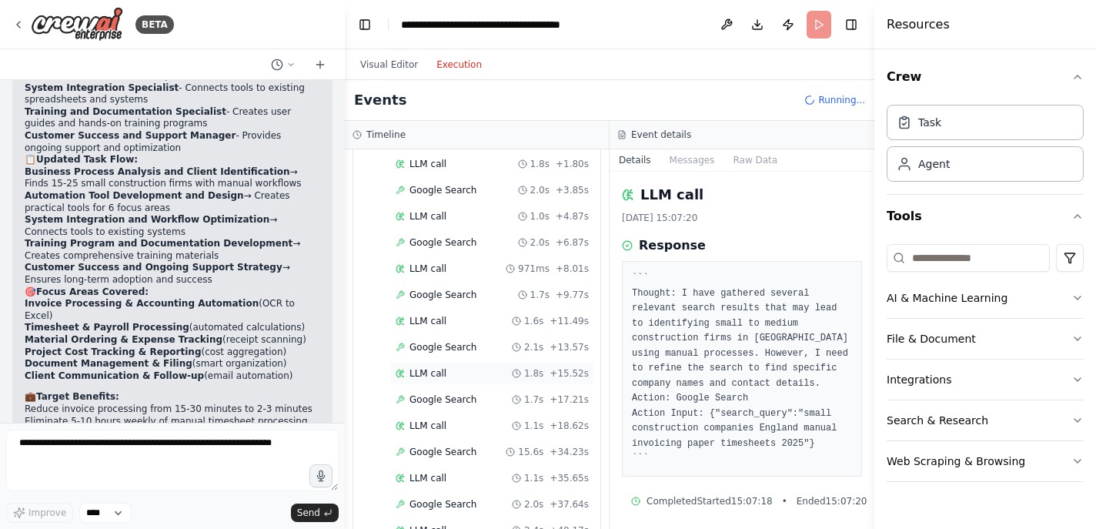
scroll to position [241, 0]
click at [456, 423] on div "LLM call 2.4s + 40.17s" at bounding box center [492, 426] width 193 height 12
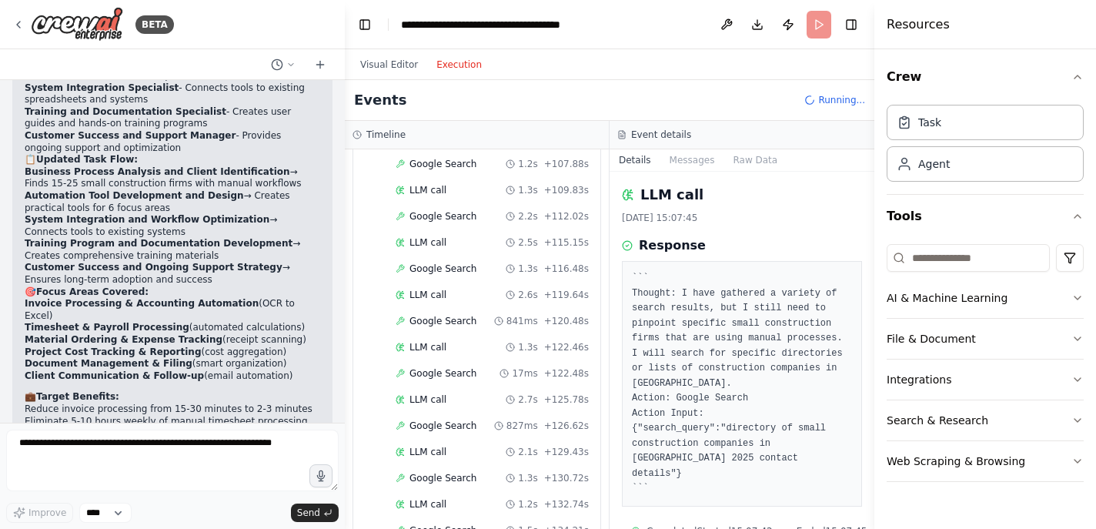
scroll to position [1131, 0]
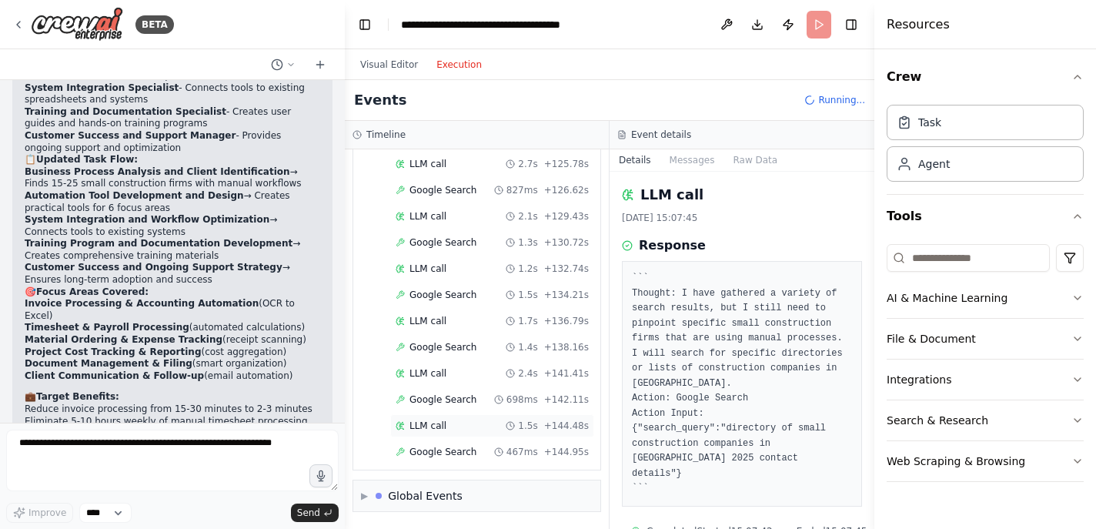
click at [453, 427] on div "LLM call 1.5s + 144.48s" at bounding box center [492, 426] width 193 height 12
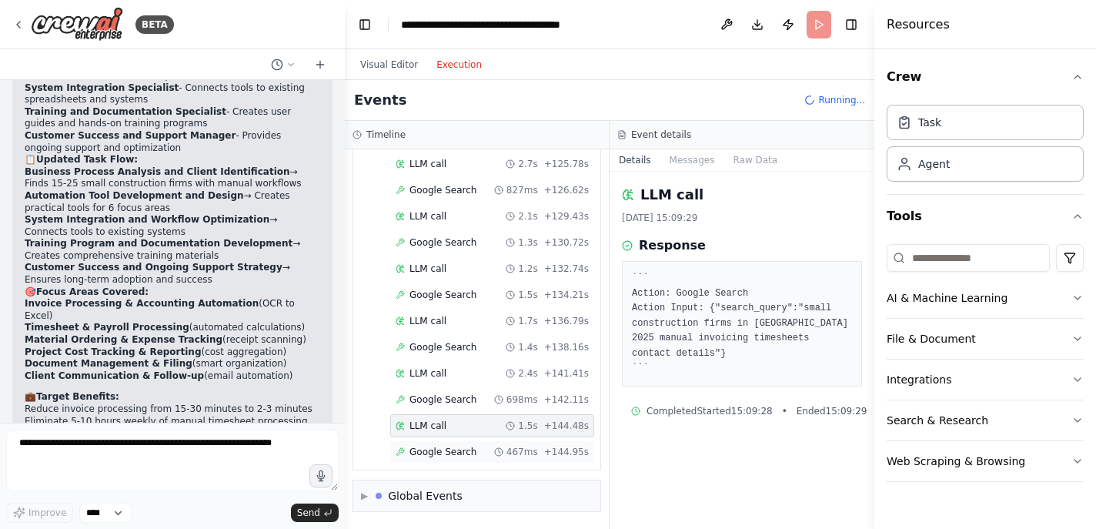
click at [452, 448] on span "Google Search" at bounding box center [443, 452] width 67 height 12
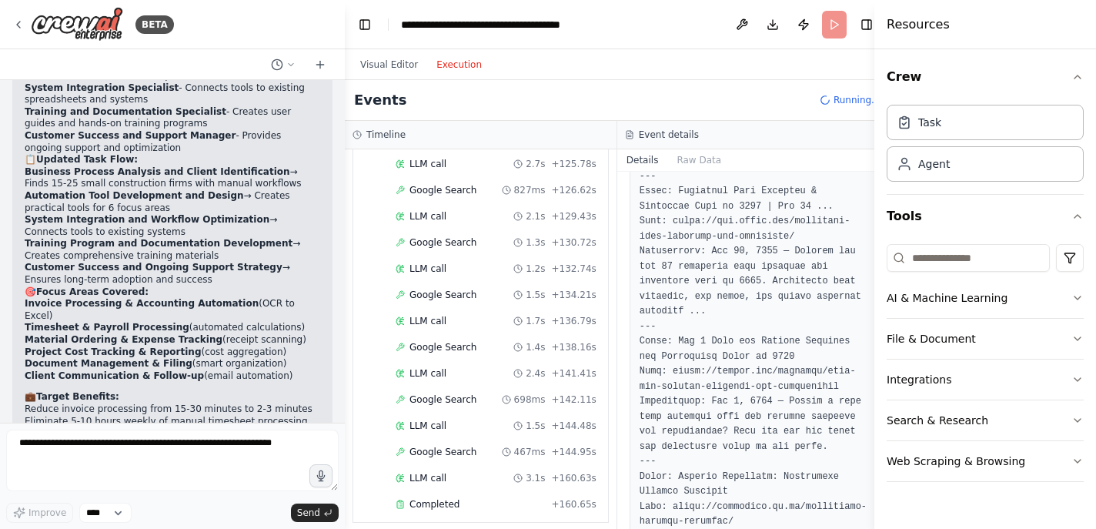
scroll to position [871, 0]
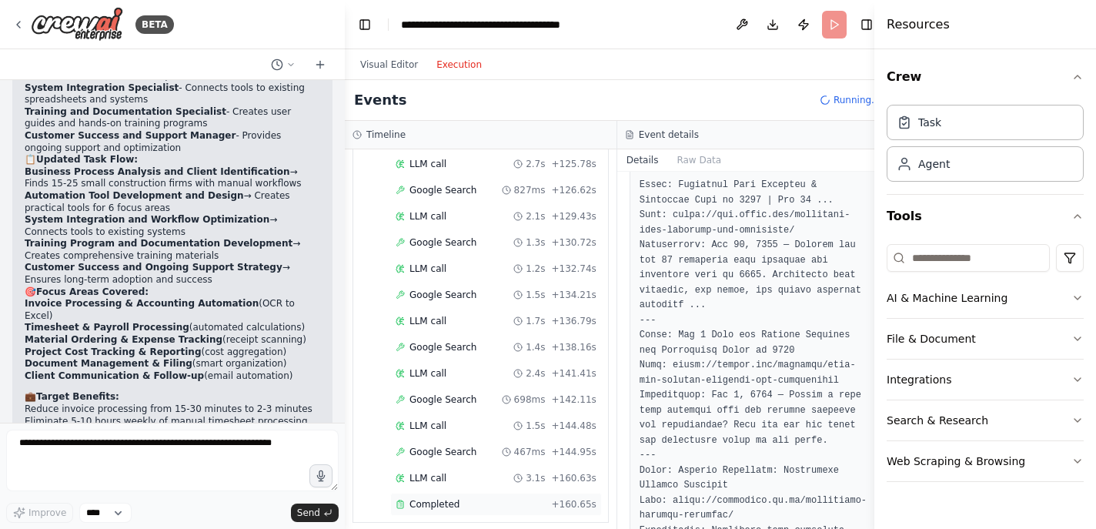
click at [491, 511] on div "Completed + 160.65s" at bounding box center [496, 504] width 212 height 23
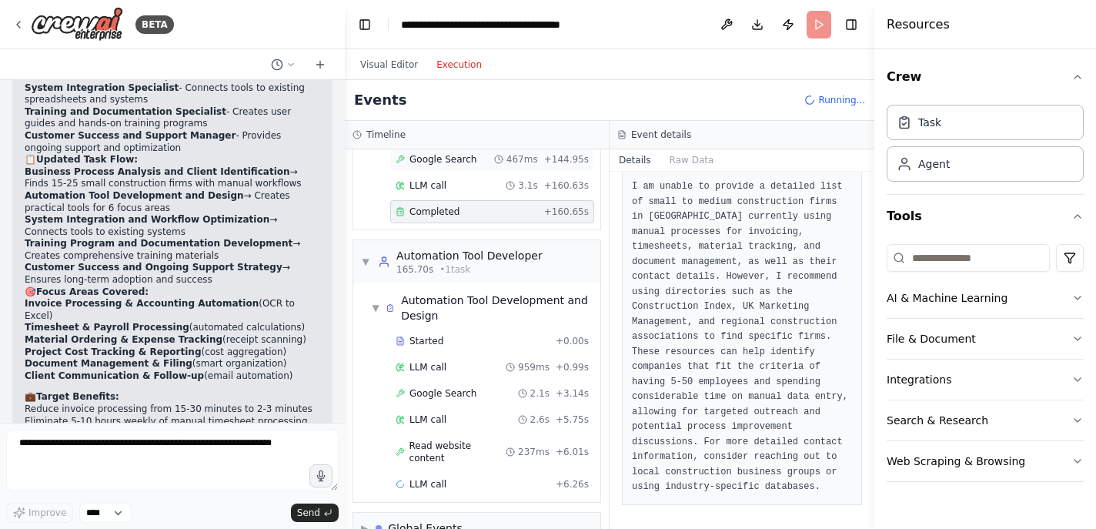
scroll to position [1436, 0]
click at [473, 346] on div "Started" at bounding box center [473, 343] width 154 height 12
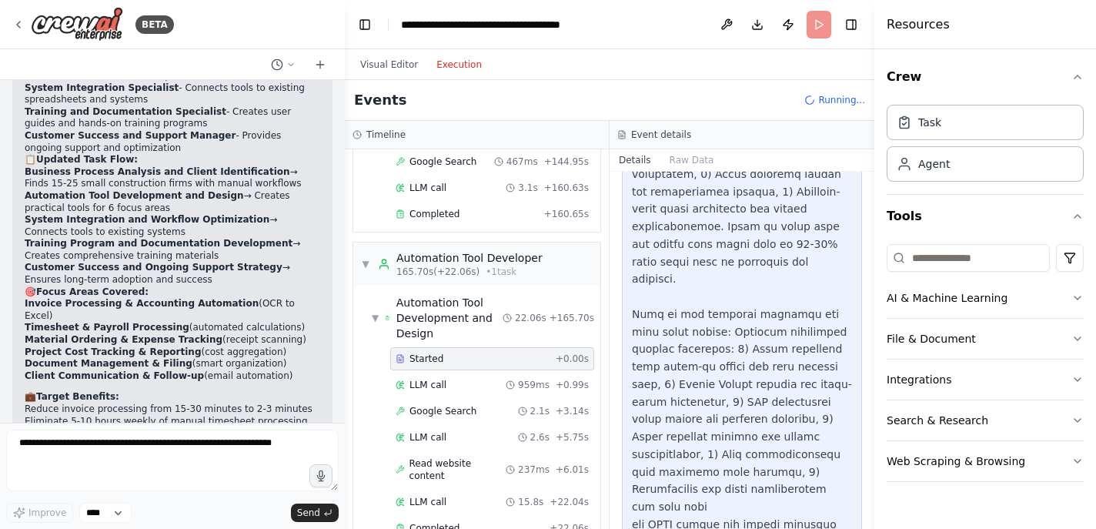
scroll to position [267, 0]
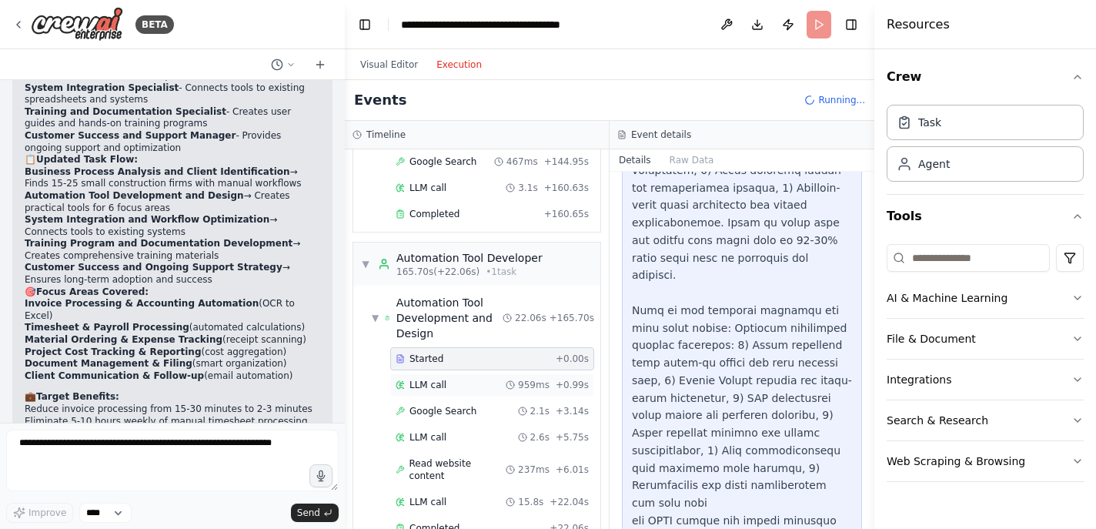
click at [476, 376] on div "LLM call 959ms + 0.99s" at bounding box center [492, 384] width 204 height 23
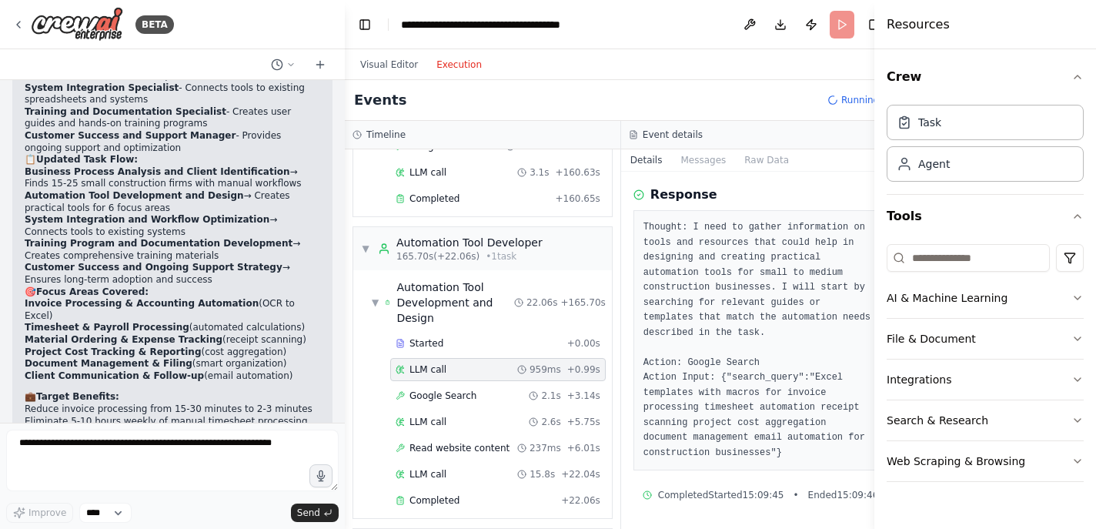
scroll to position [63, 0]
click at [456, 428] on div "LLM call 2.6s + 5.75s" at bounding box center [498, 422] width 205 height 12
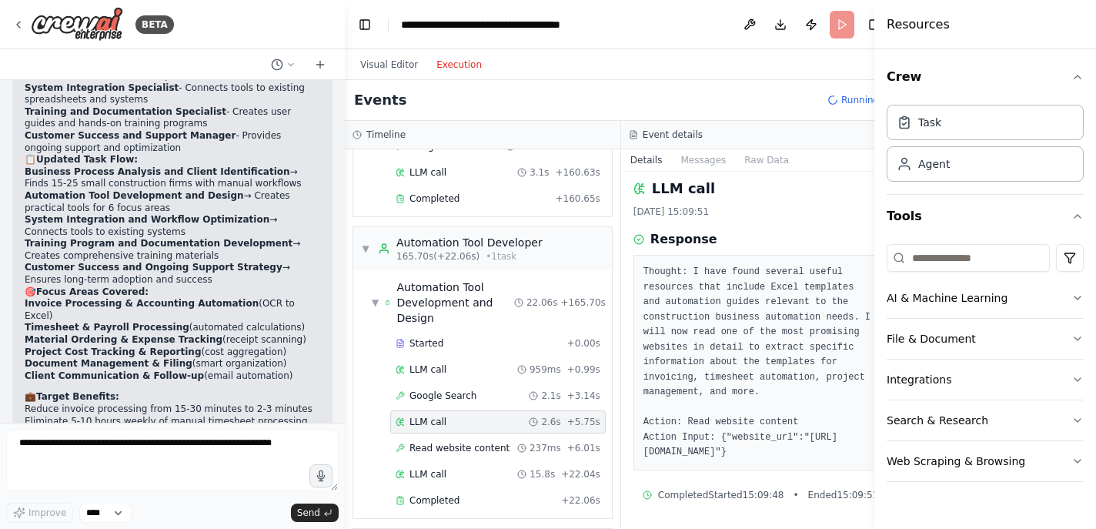
scroll to position [1421, 0]
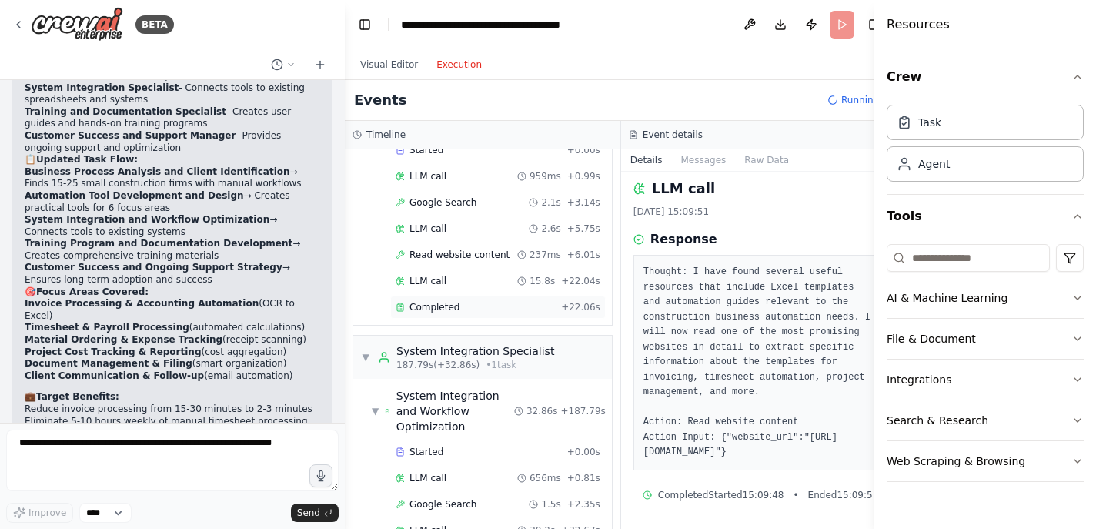
click at [496, 311] on div "Completed" at bounding box center [475, 307] width 159 height 12
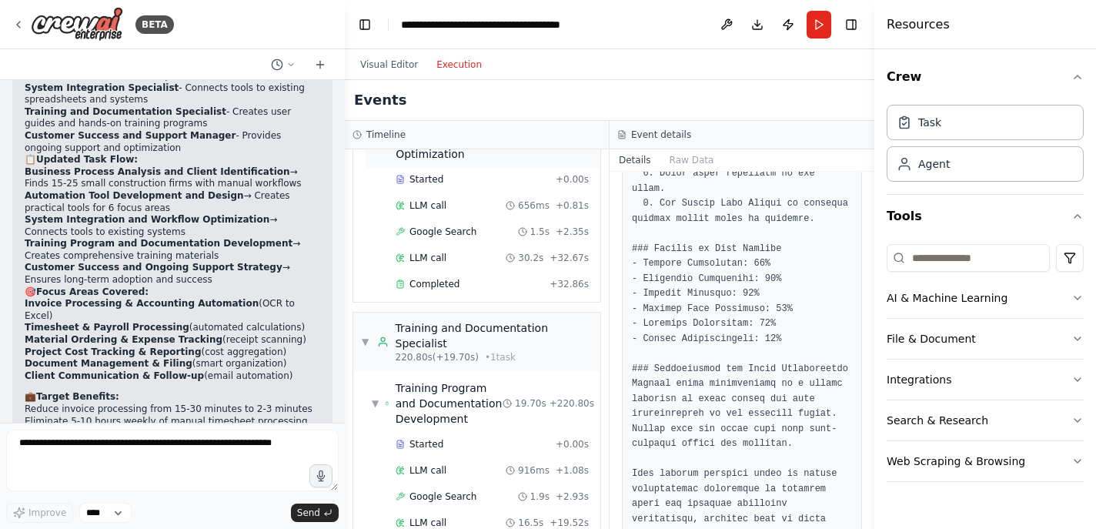
scroll to position [2316, 0]
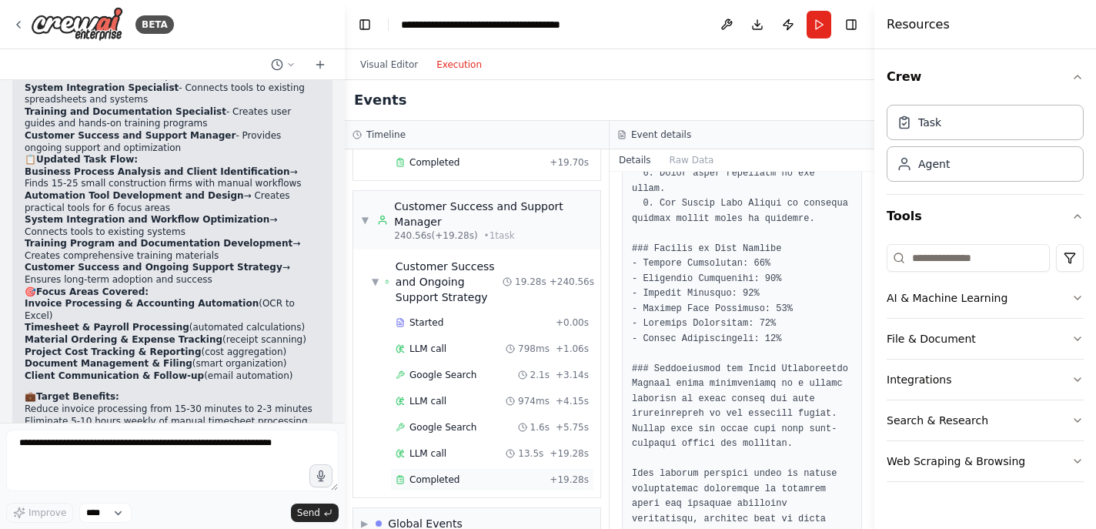
click at [479, 473] on div "Completed" at bounding box center [470, 479] width 148 height 12
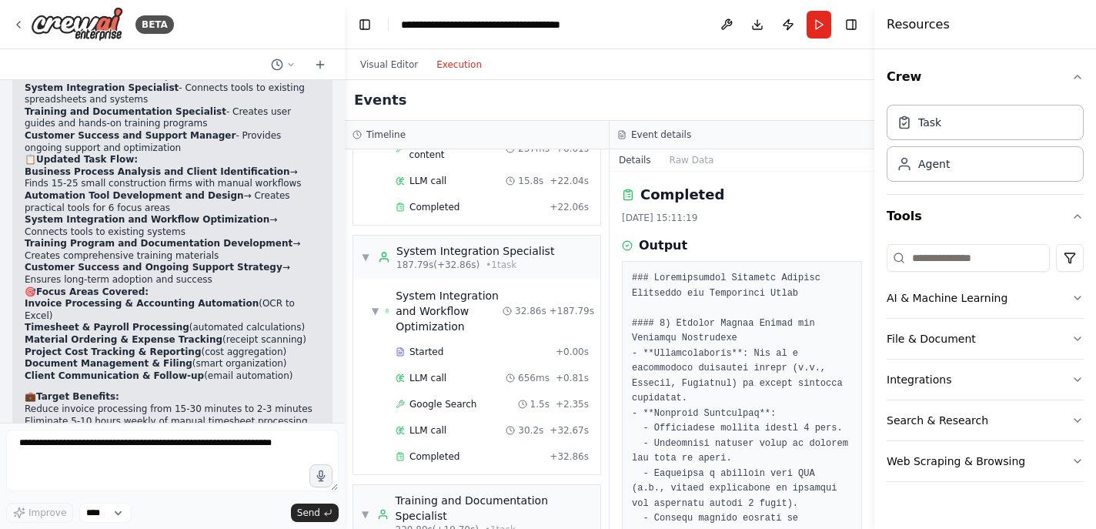
scroll to position [1760, 0]
click at [499, 447] on div "Completed" at bounding box center [470, 453] width 148 height 12
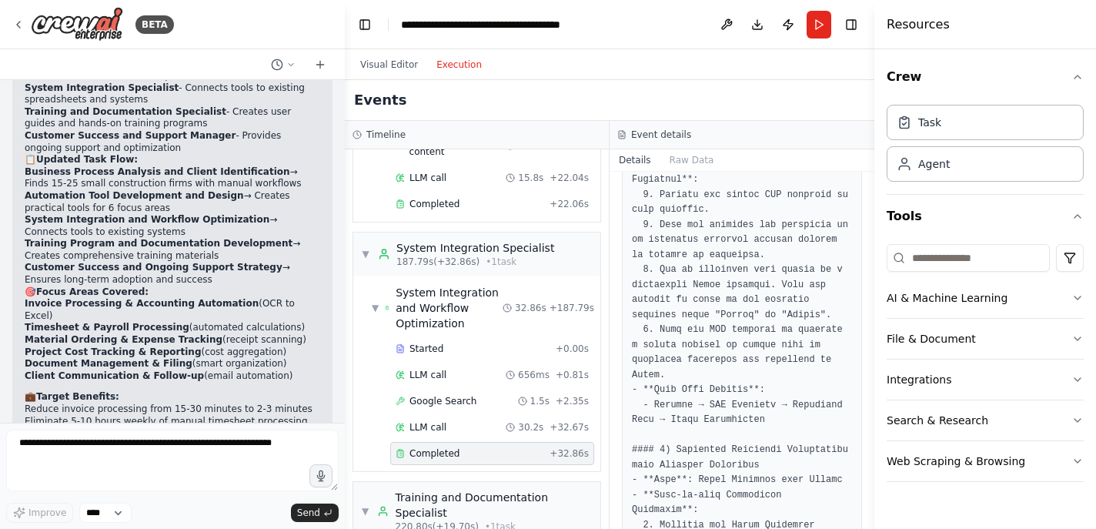
scroll to position [220, 0]
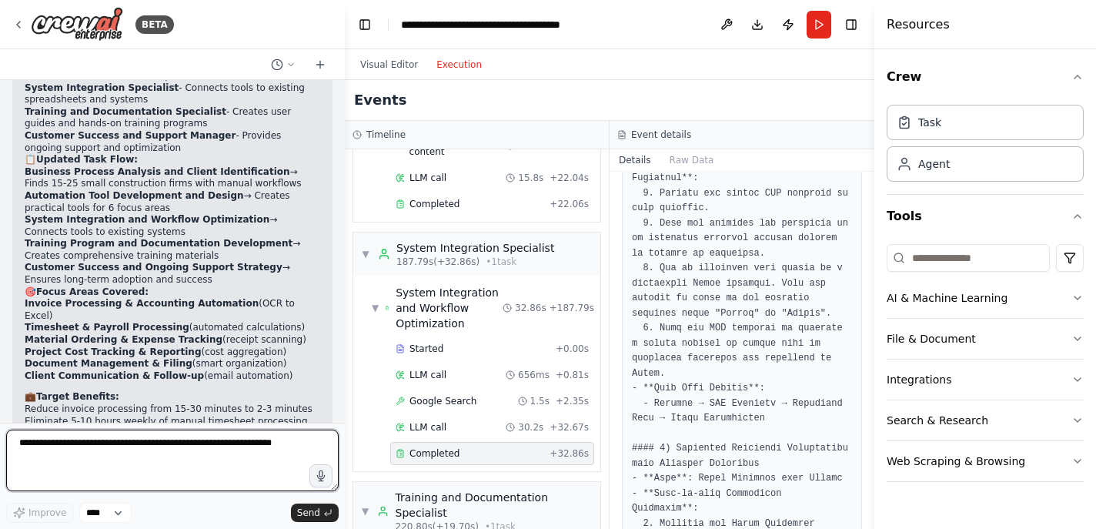
click at [113, 456] on textarea at bounding box center [172, 461] width 333 height 62
paste textarea "**********"
type textarea "**********"
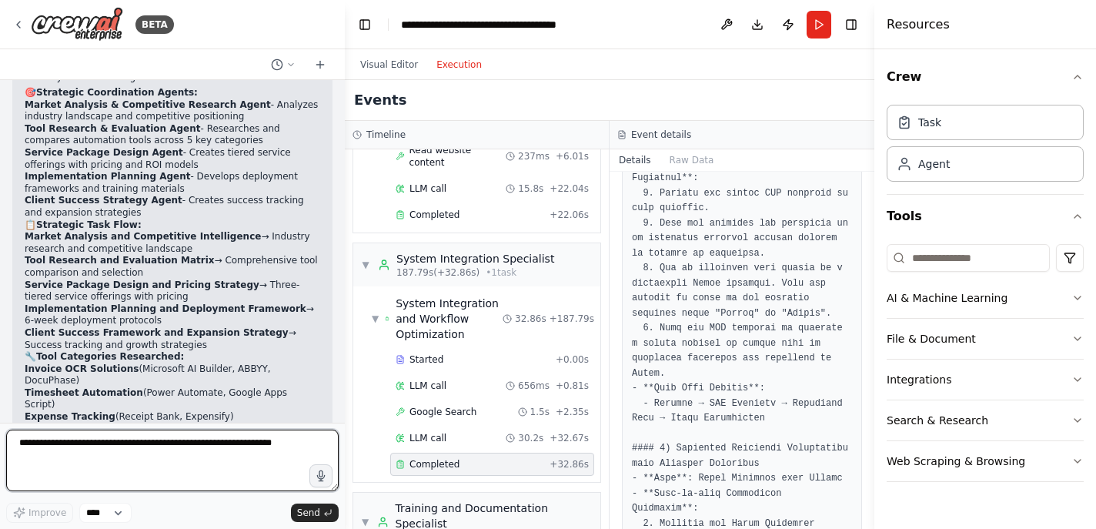
scroll to position [9856, 0]
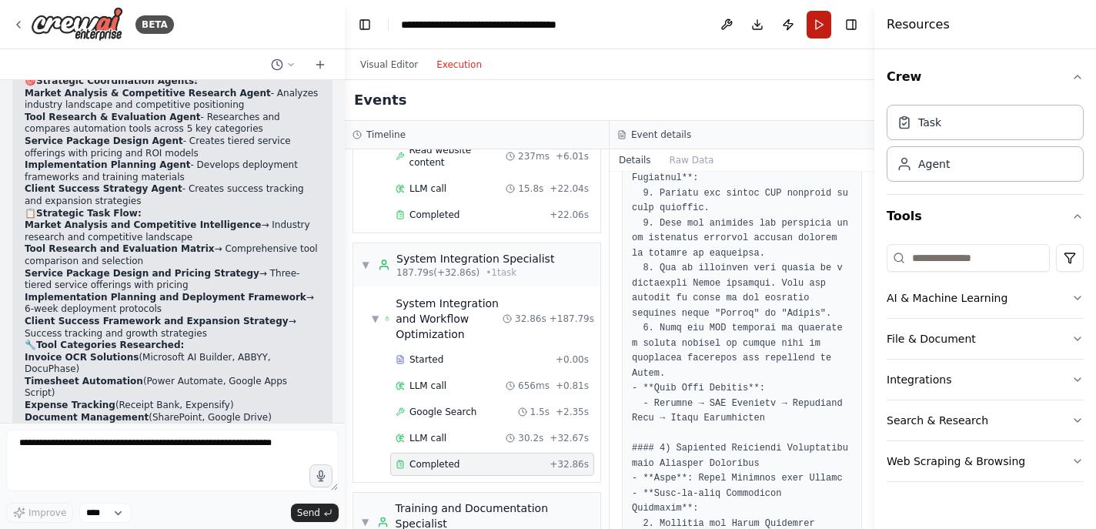
click at [824, 27] on button "Run" at bounding box center [819, 25] width 25 height 28
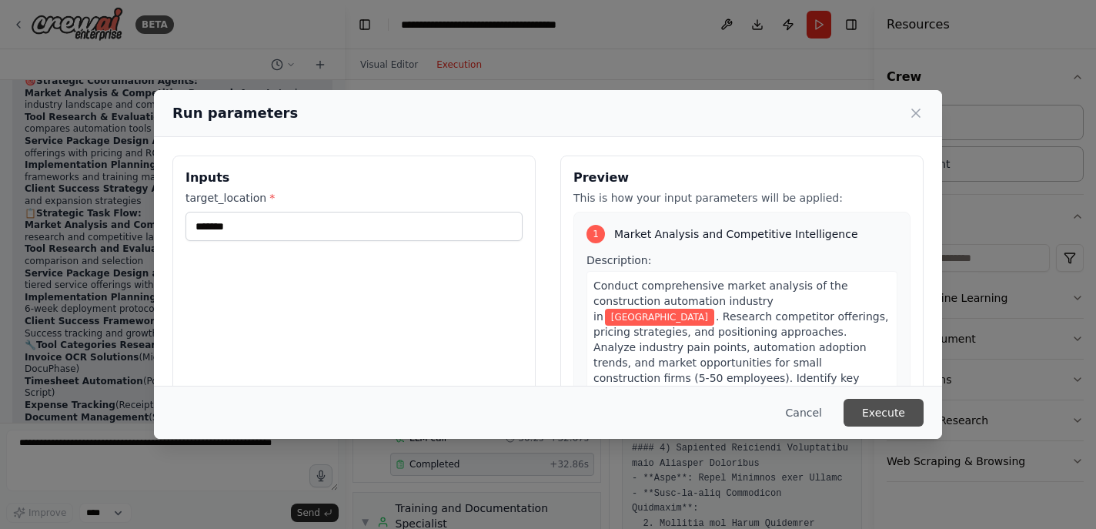
click at [854, 406] on button "Execute" at bounding box center [884, 413] width 80 height 28
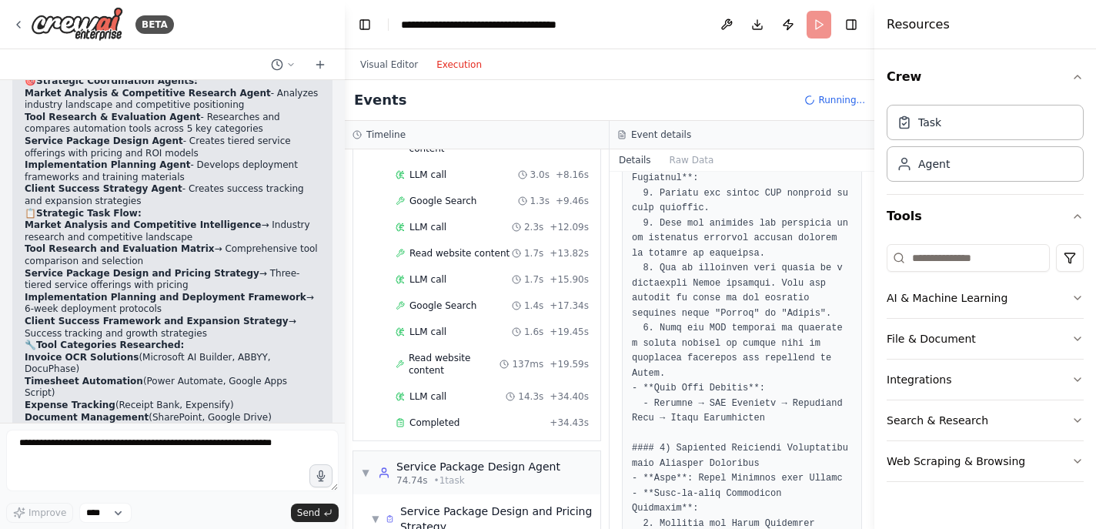
scroll to position [754, 0]
click at [459, 416] on div "Completed" at bounding box center [470, 422] width 148 height 12
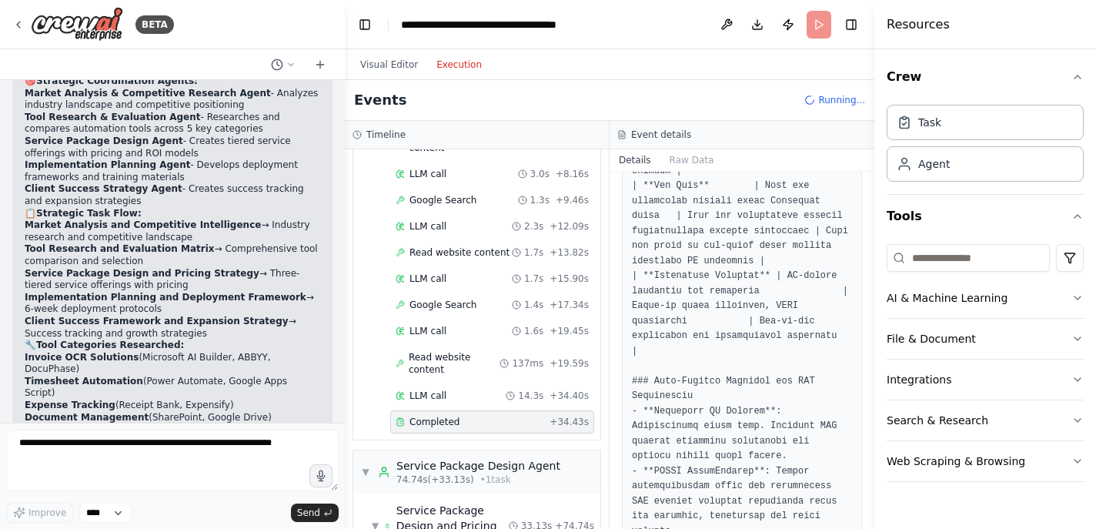
scroll to position [814, 0]
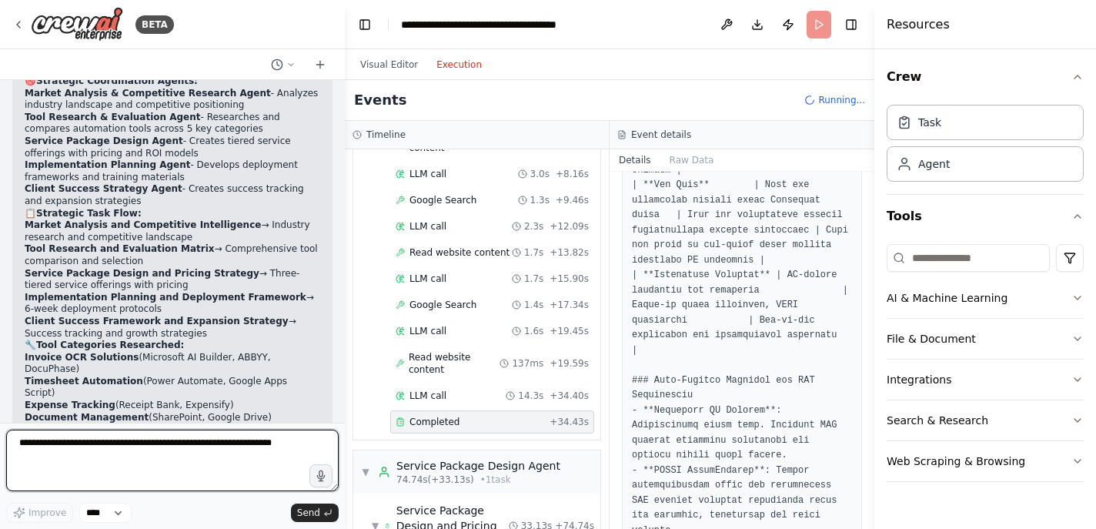
click at [235, 451] on textarea at bounding box center [172, 461] width 333 height 62
click at [59, 443] on textarea "**********" at bounding box center [172, 461] width 333 height 62
click at [216, 443] on textarea "**********" at bounding box center [172, 461] width 333 height 62
type textarea "**********"
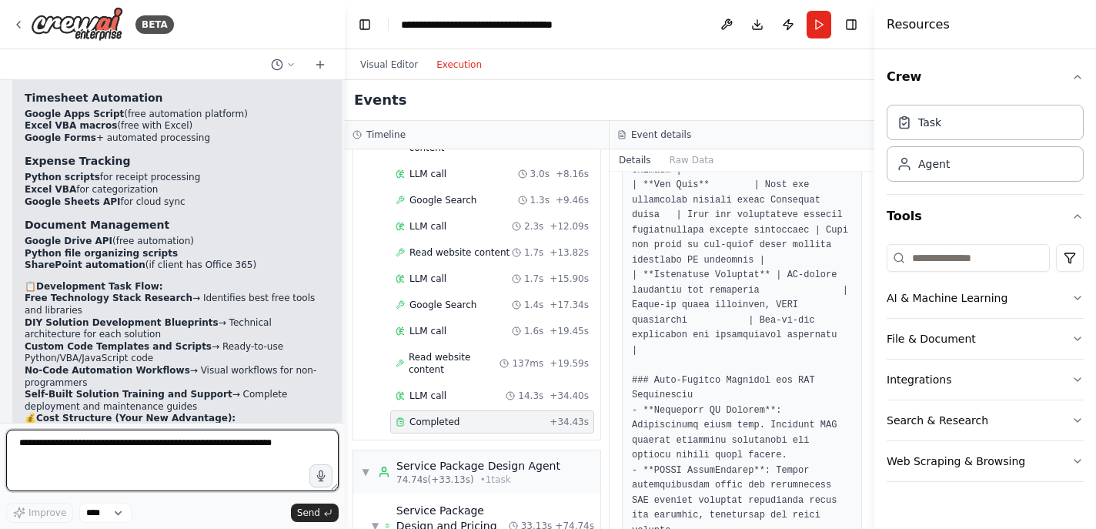
scroll to position [11617, 0]
